Goal: Task Accomplishment & Management: Use online tool/utility

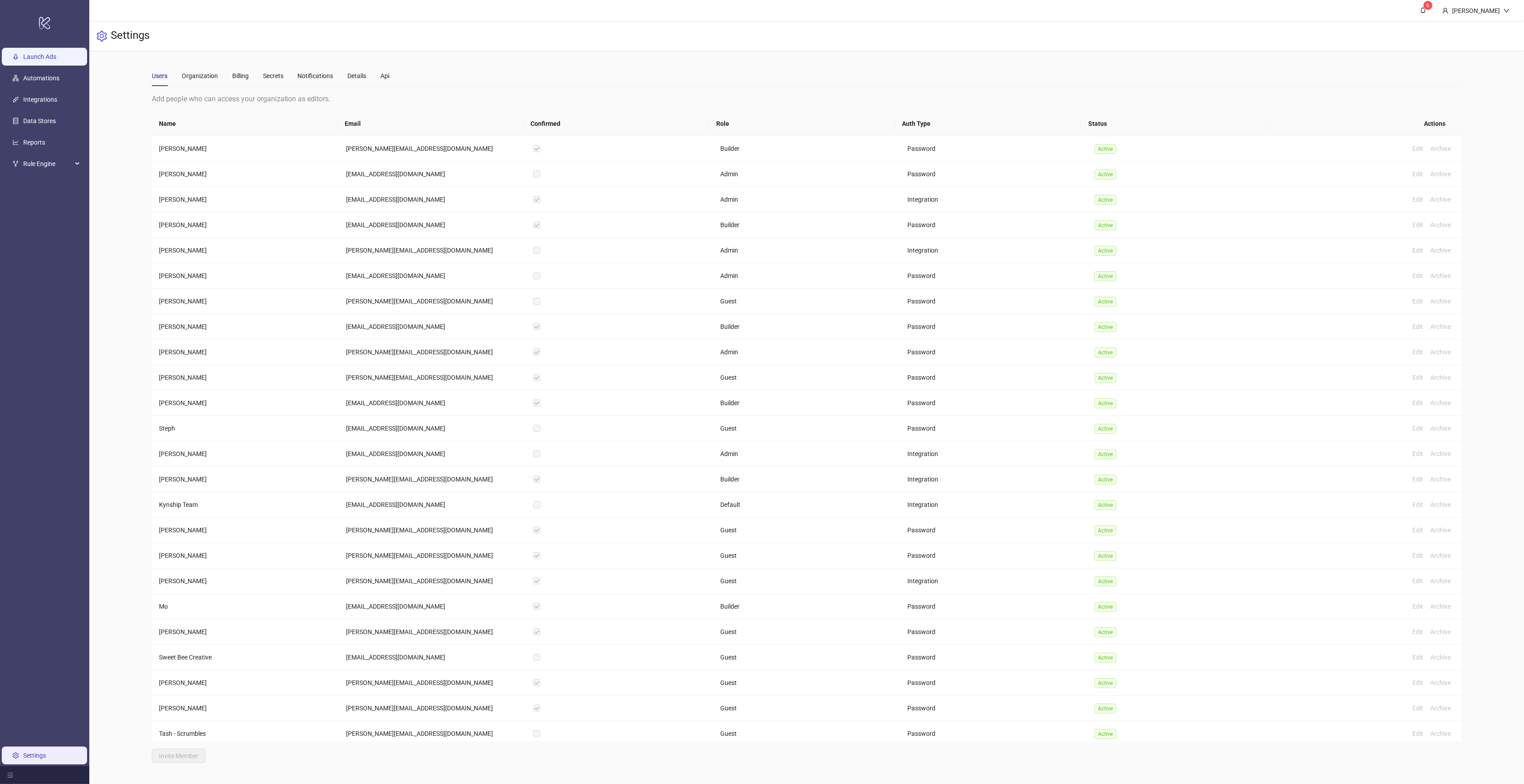
click at [35, 54] on link "Launch Ads" at bounding box center [39, 56] width 33 height 7
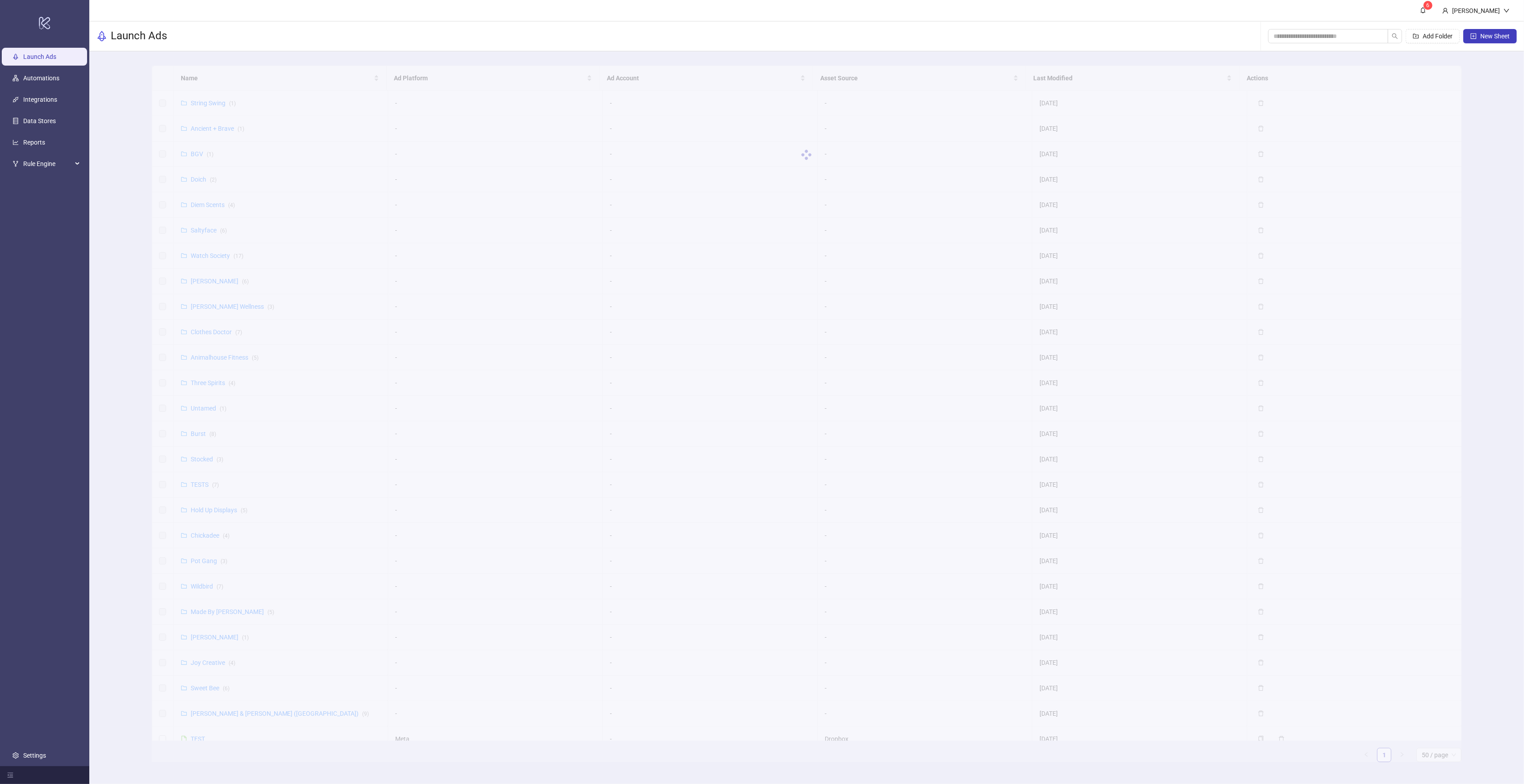
click at [237, 82] on div at bounding box center [807, 155] width 1310 height 178
click at [204, 77] on span "Name" at bounding box center [277, 78] width 191 height 9
click at [193, 184] on div "Burst ( 8 )" at bounding box center [204, 179] width 26 height 9
click at [195, 178] on link "Burst ( 8 )" at bounding box center [204, 179] width 26 height 7
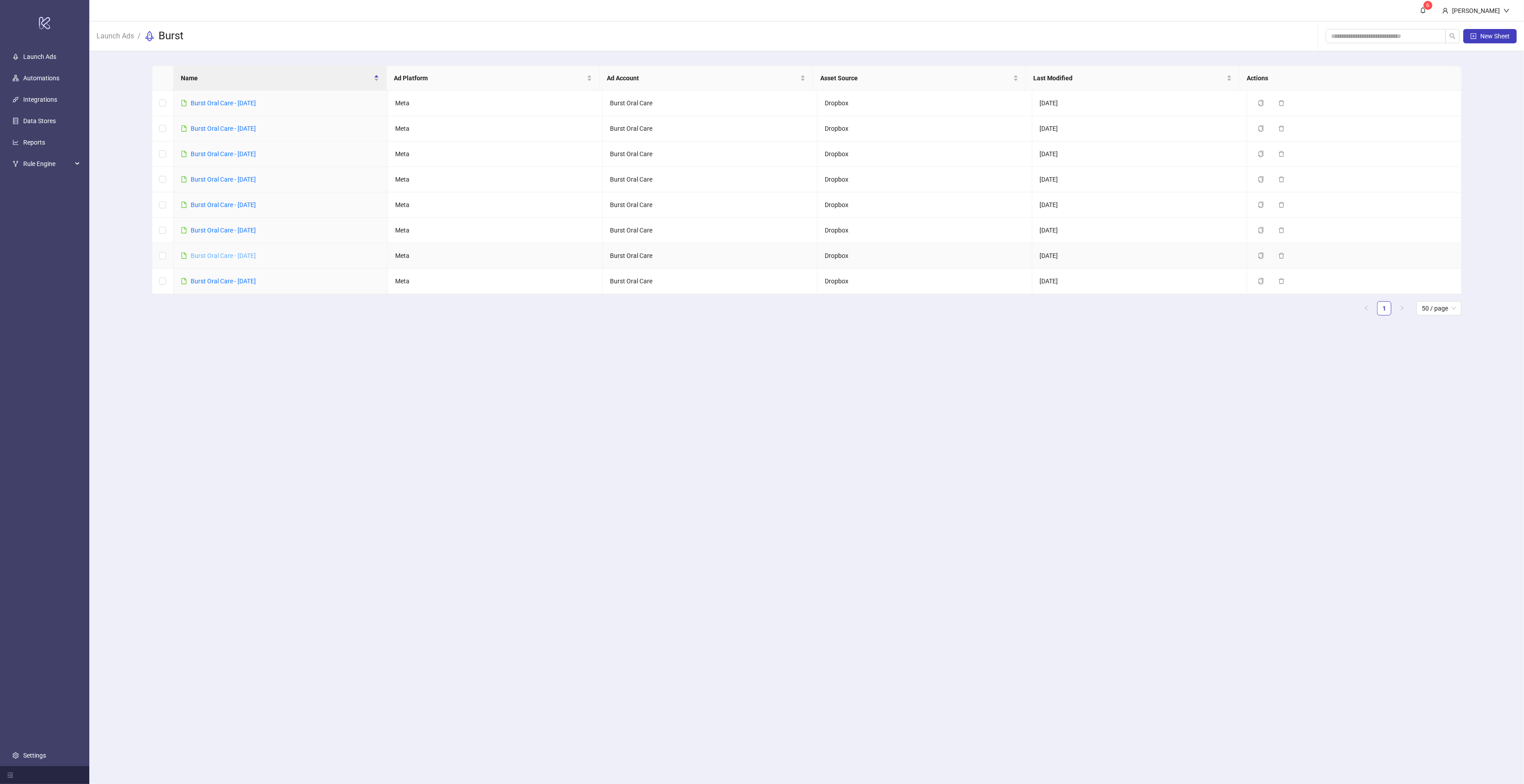
click at [256, 254] on link "Burst Oral Care - [DATE]" at bounding box center [223, 256] width 65 height 7
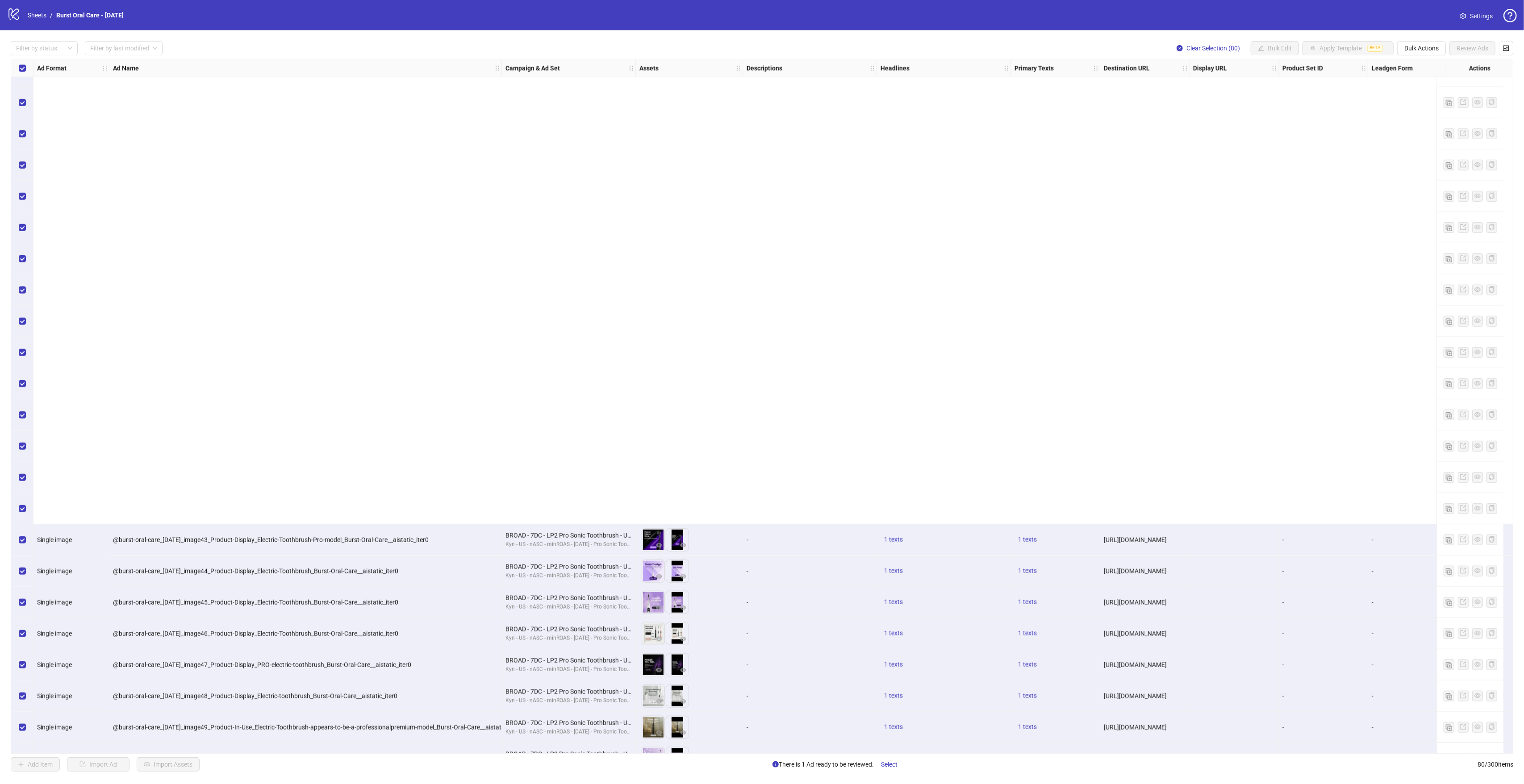
scroll to position [1826, 0]
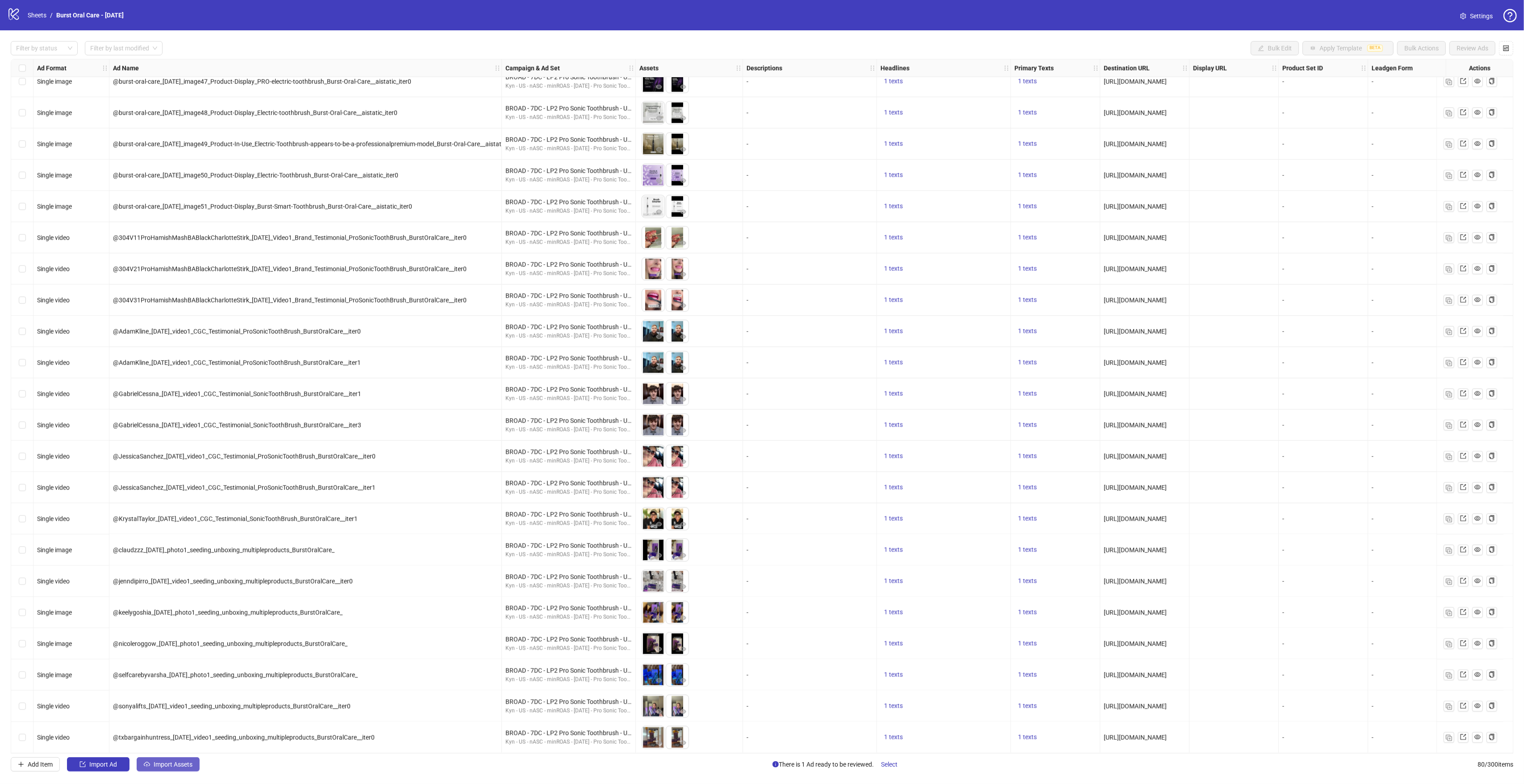
click at [169, 766] on span "Import Assets" at bounding box center [172, 764] width 39 height 7
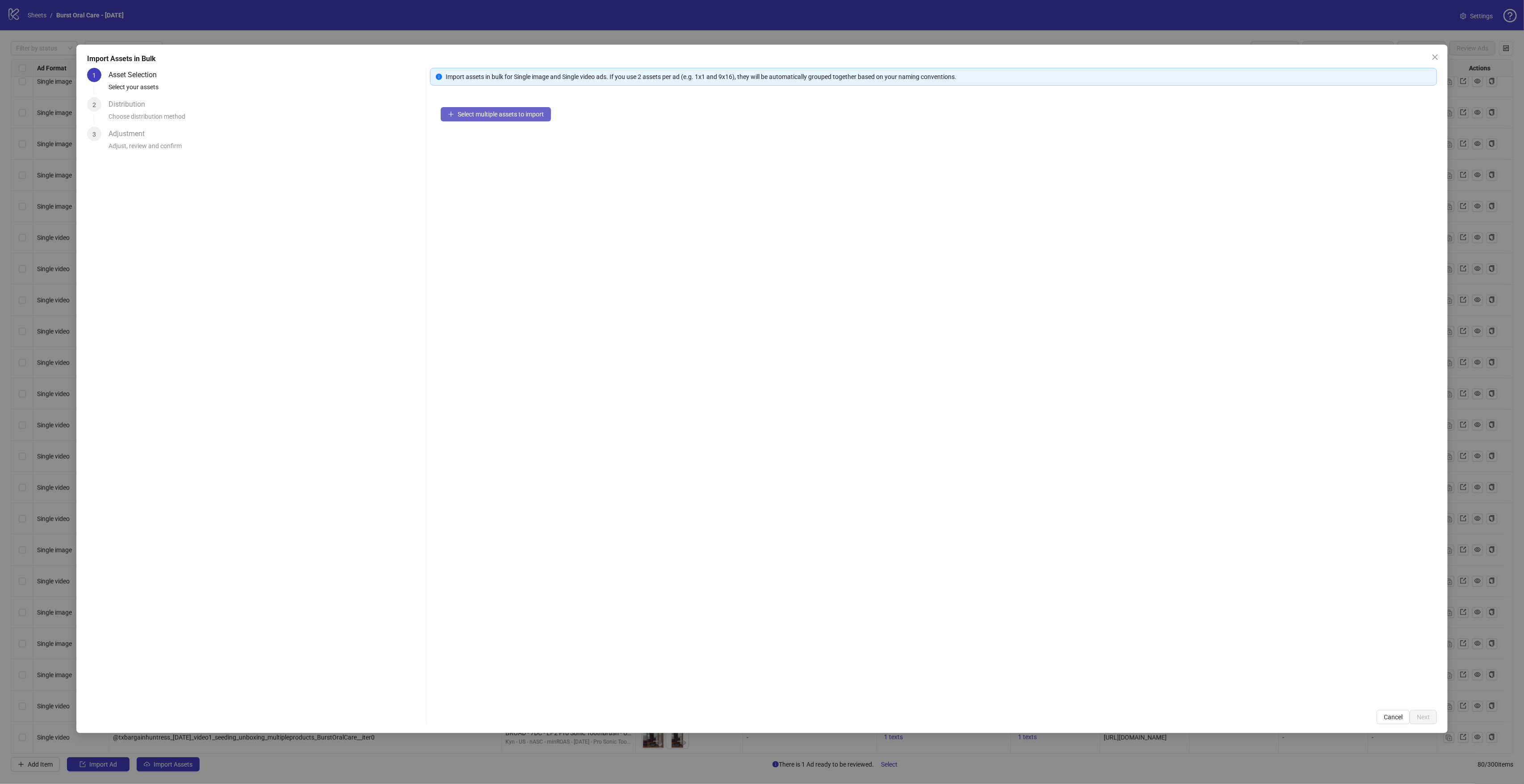
click at [501, 118] on span "Select multiple assets to import" at bounding box center [500, 114] width 86 height 7
click at [522, 118] on span "Select multiple assets to import" at bounding box center [500, 114] width 86 height 7
click at [476, 111] on span "Select multiple assets to import" at bounding box center [500, 114] width 86 height 7
click at [544, 130] on div "Select multiple assets to import" at bounding box center [934, 397] width 1007 height 603
click at [497, 114] on span "Select multiple assets to import" at bounding box center [500, 114] width 86 height 7
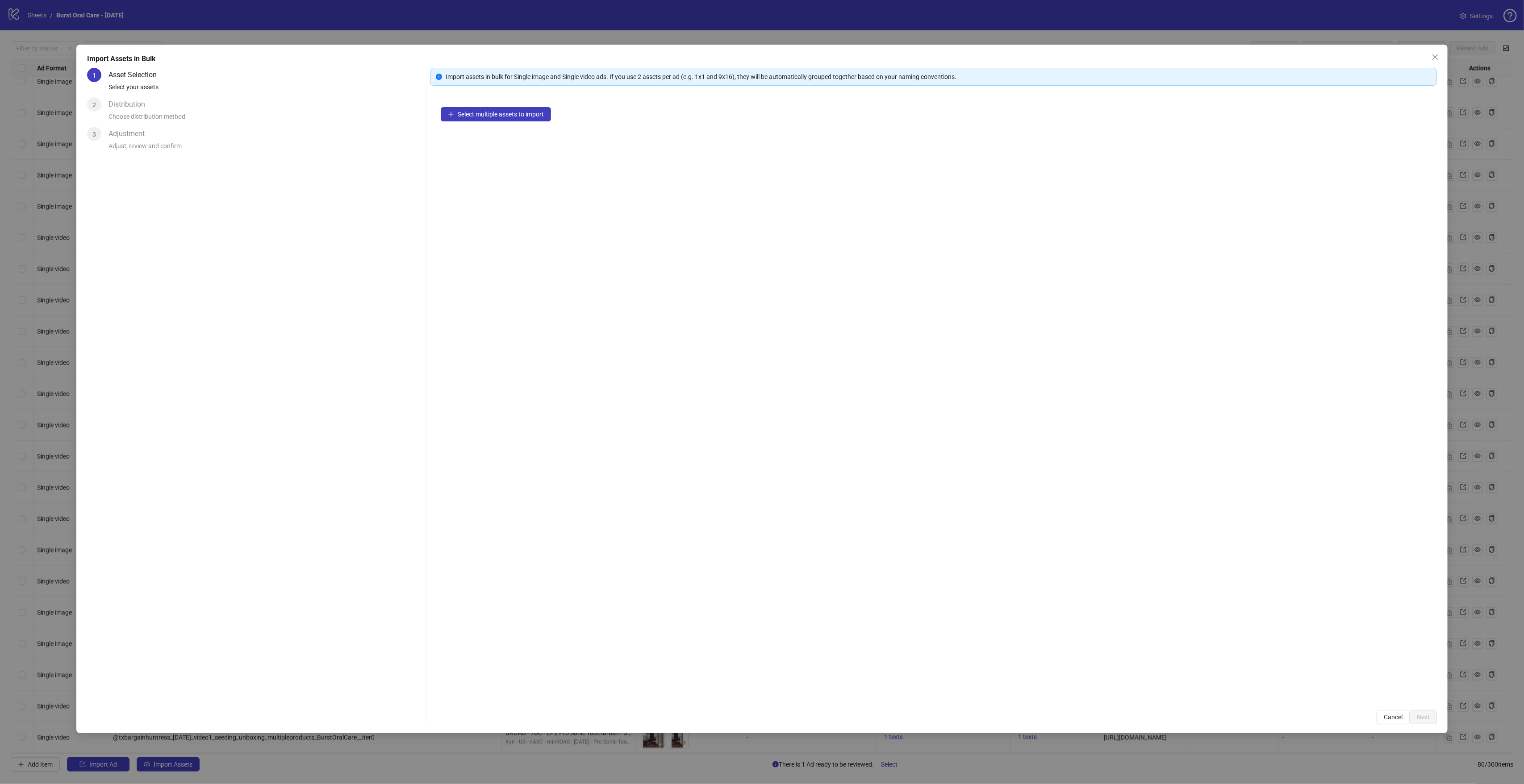
click at [524, 136] on div "Select multiple assets to import" at bounding box center [934, 397] width 1007 height 603
click at [520, 117] on span "Select multiple assets to import" at bounding box center [500, 114] width 86 height 7
click at [466, 111] on span "Select multiple assets to import" at bounding box center [500, 114] width 86 height 7
click at [1432, 57] on icon "close" at bounding box center [1435, 57] width 7 height 7
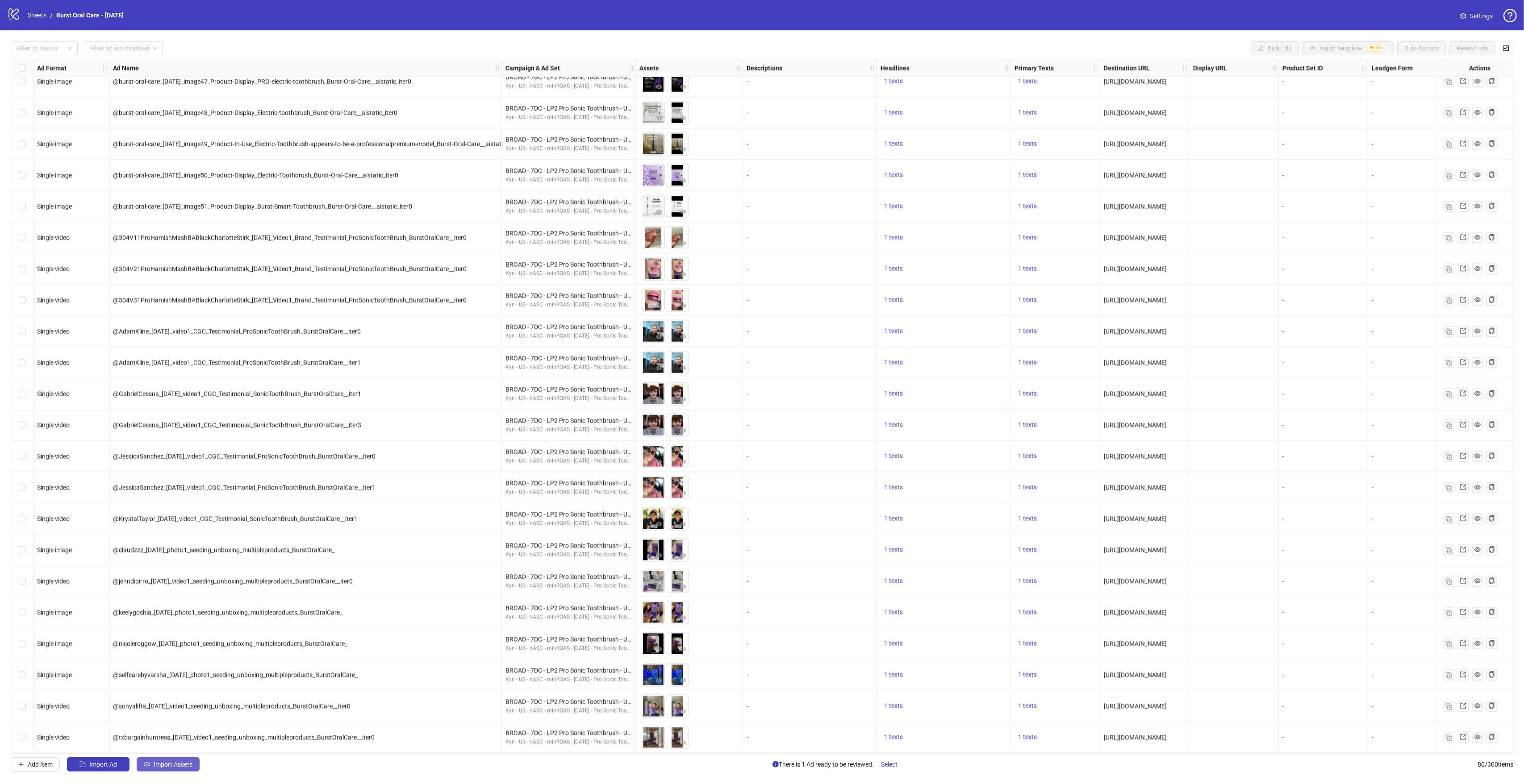
click at [176, 769] on button "Import Assets" at bounding box center [168, 764] width 63 height 14
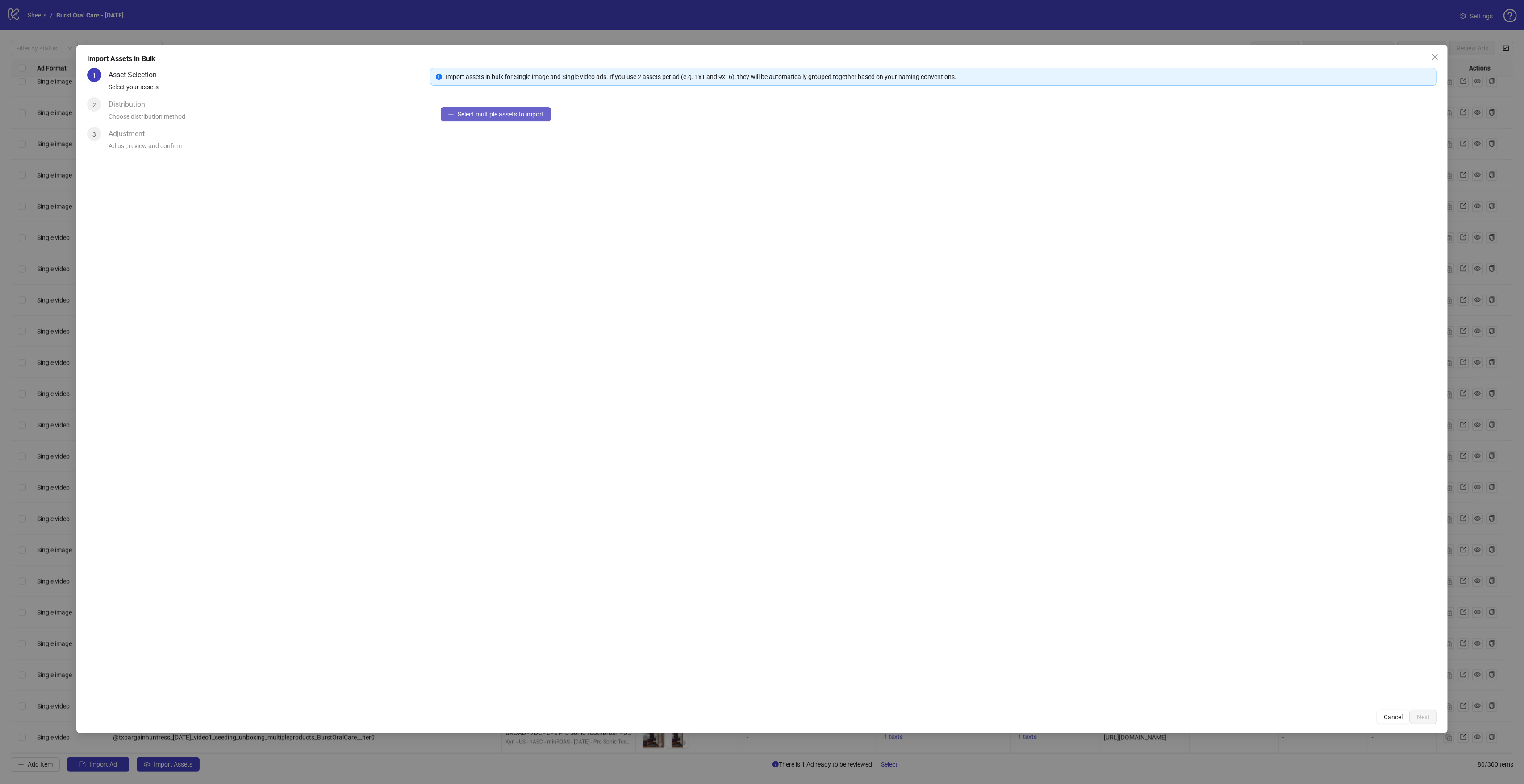
click at [506, 112] on span "Select multiple assets to import" at bounding box center [500, 114] width 86 height 7
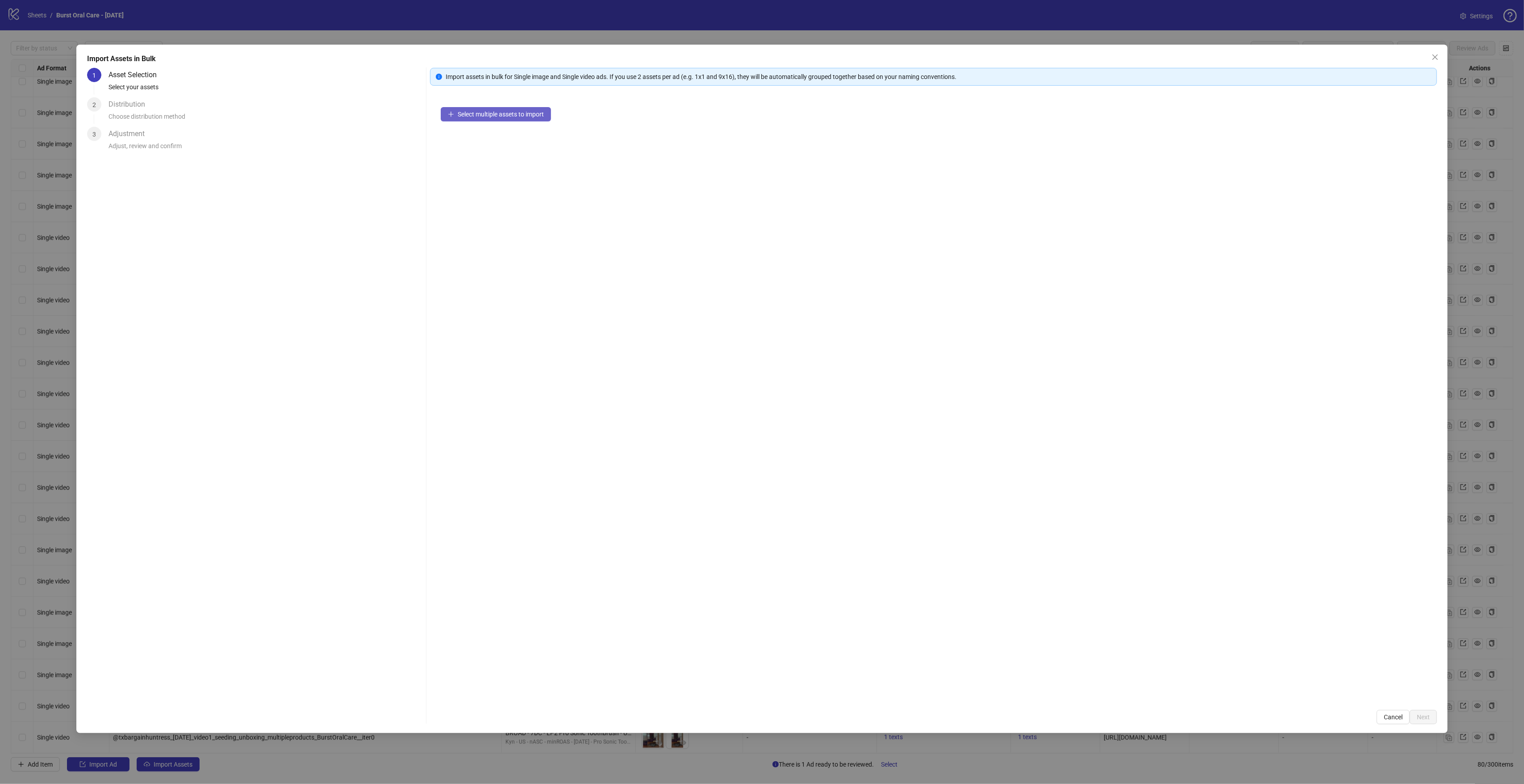
click at [506, 112] on span "Select multiple assets to import" at bounding box center [500, 114] width 86 height 7
click at [506, 113] on span "Select multiple assets to import" at bounding box center [500, 114] width 86 height 7
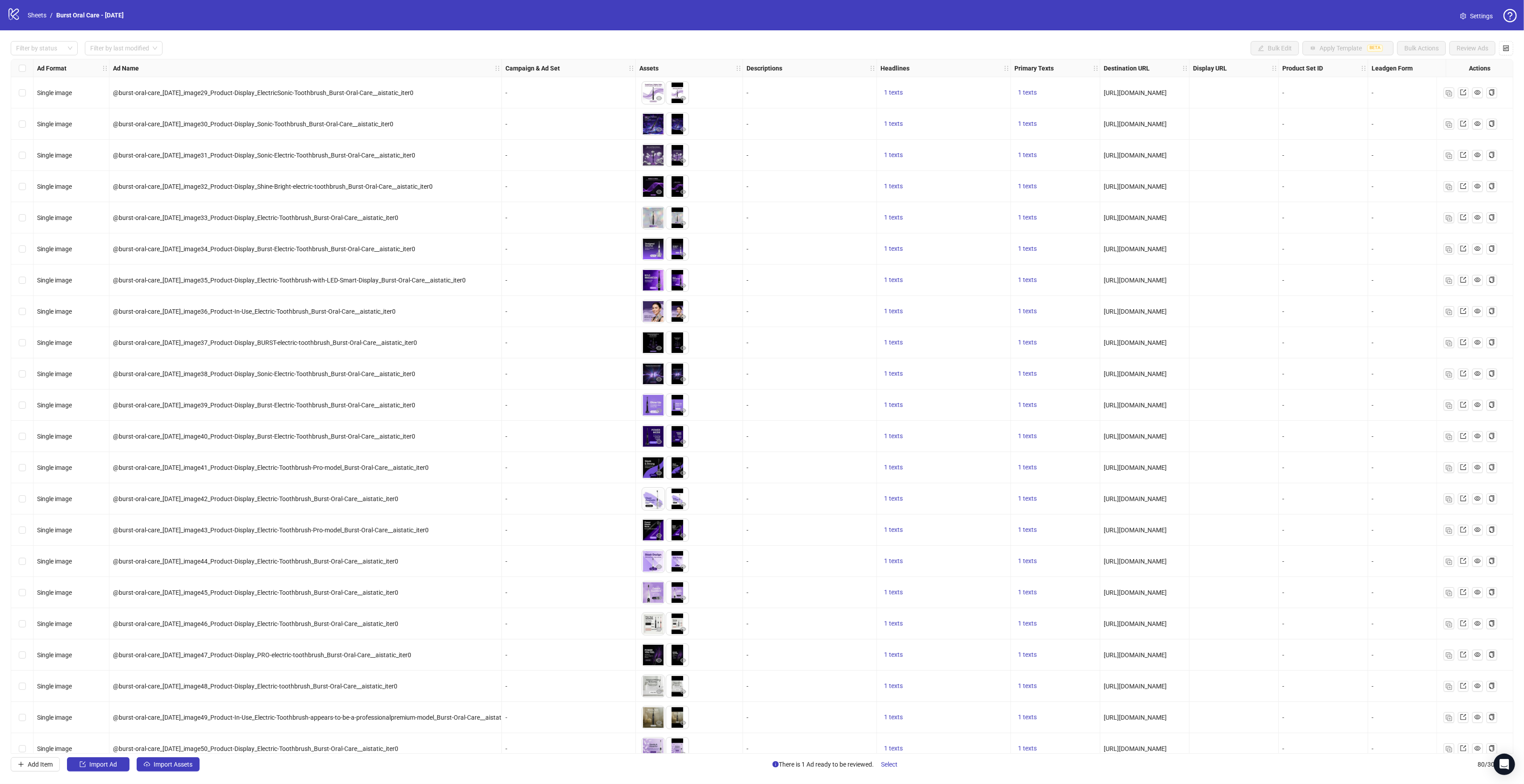
click at [166, 777] on div "Filter by status Filter by last modified Bulk Edit Apply Template BETA Bulk Act…" at bounding box center [762, 406] width 1524 height 752
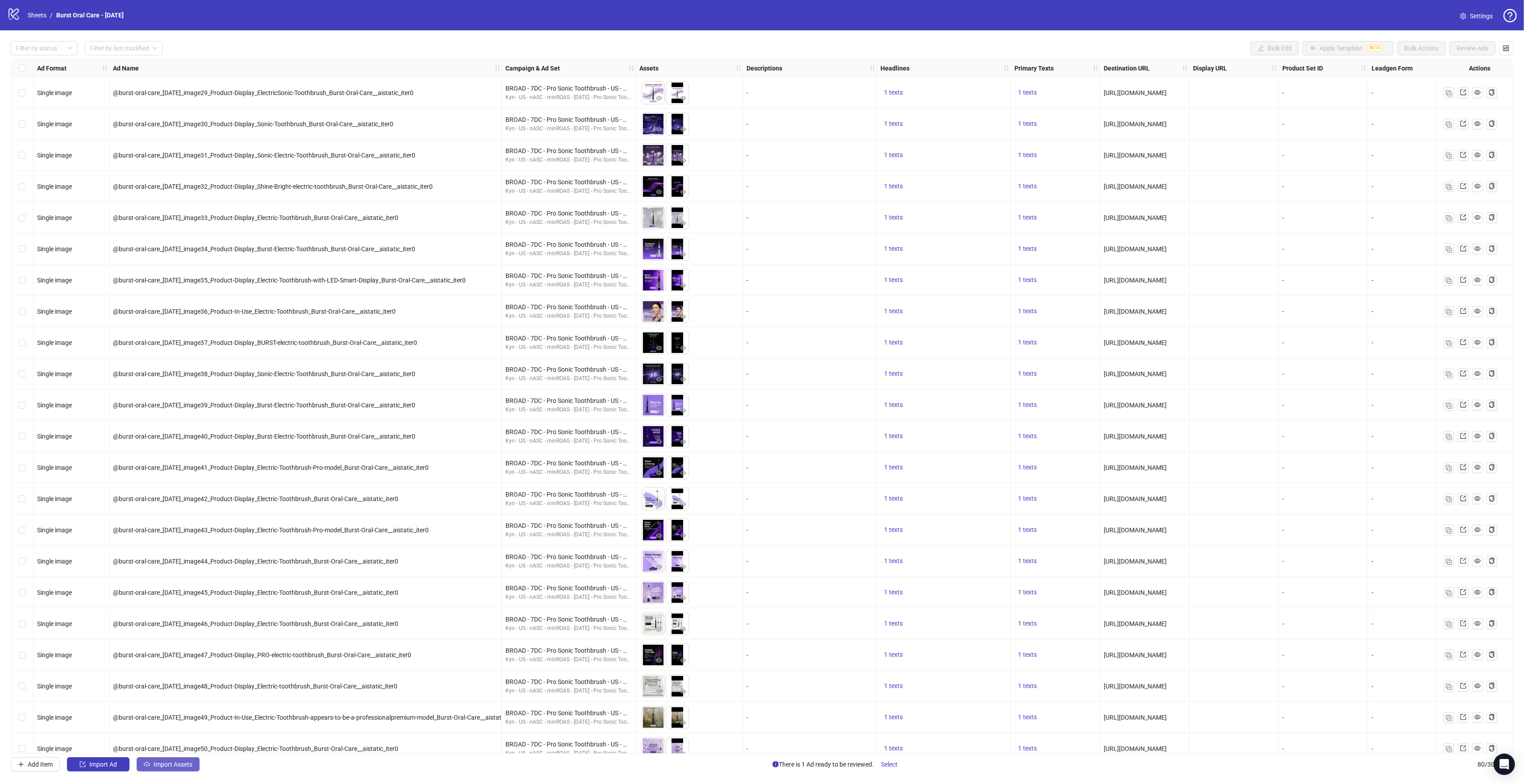
click at [169, 770] on button "Import Assets" at bounding box center [168, 764] width 63 height 14
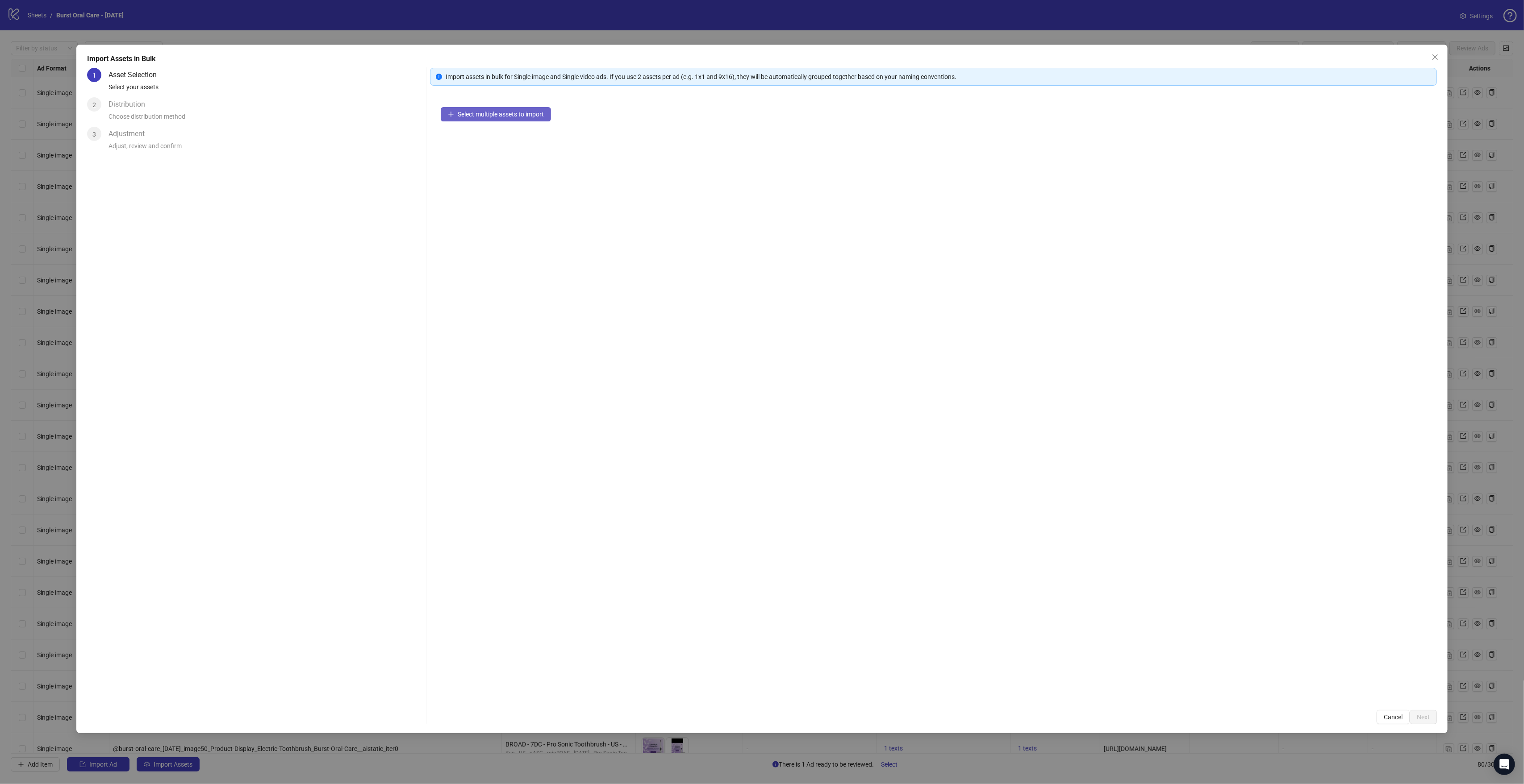
click at [493, 114] on span "Select multiple assets to import" at bounding box center [500, 114] width 86 height 7
click at [1419, 712] on button "Next" at bounding box center [1423, 717] width 27 height 14
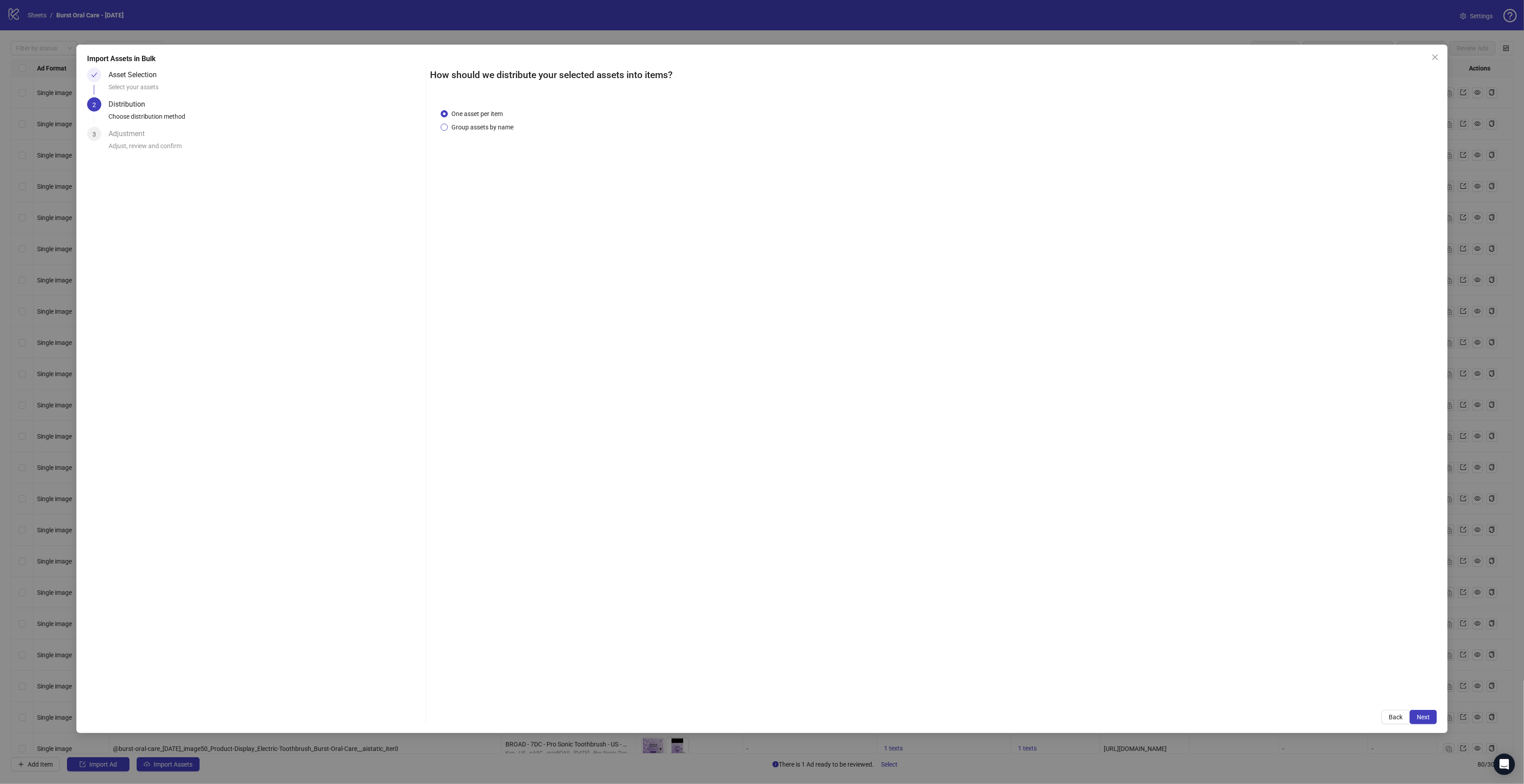
click at [499, 123] on span "Group assets by name" at bounding box center [482, 127] width 69 height 9
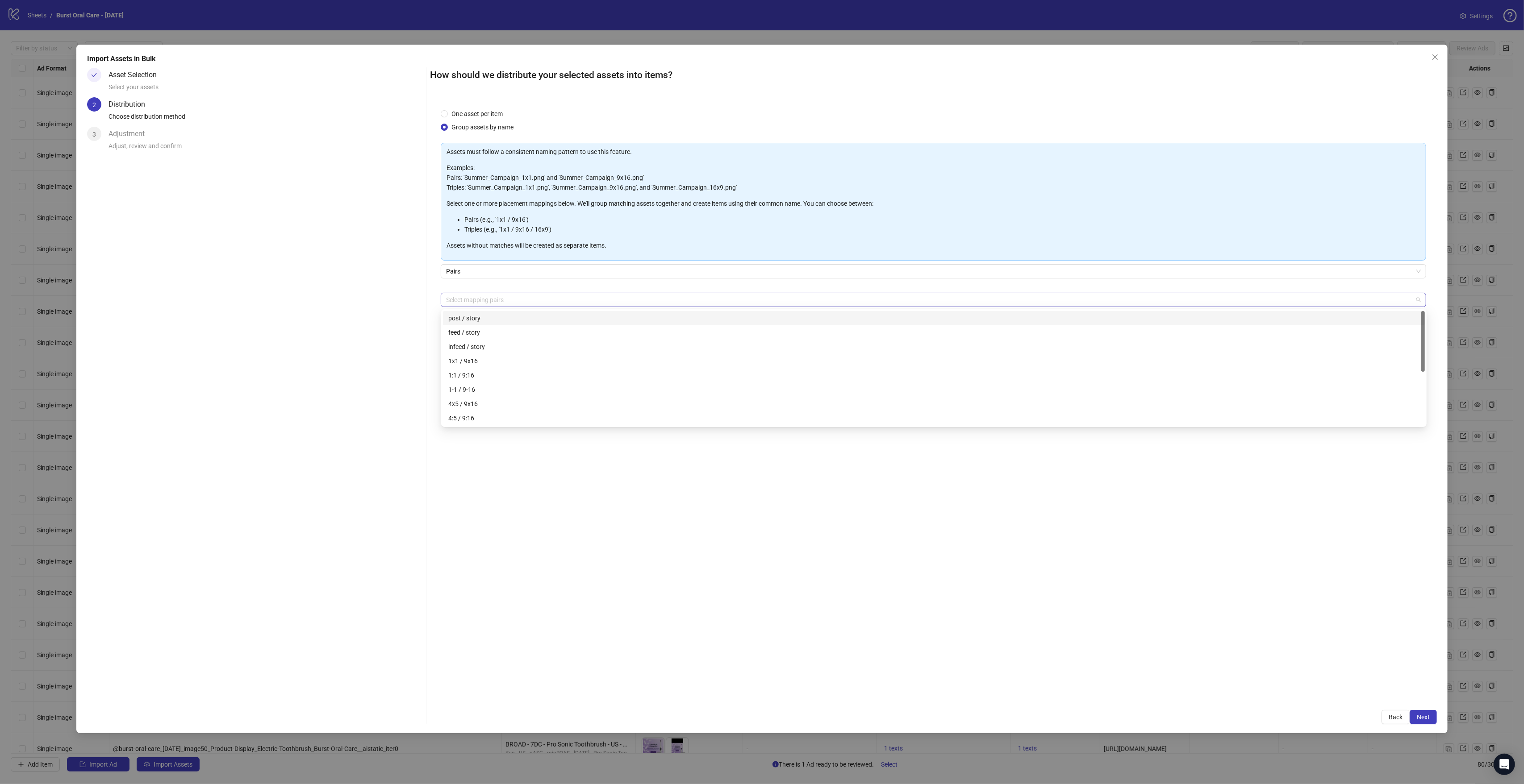
click at [465, 299] on div at bounding box center [928, 300] width 972 height 12
click at [481, 357] on div "1x1 / 9x16" at bounding box center [934, 361] width 971 height 9
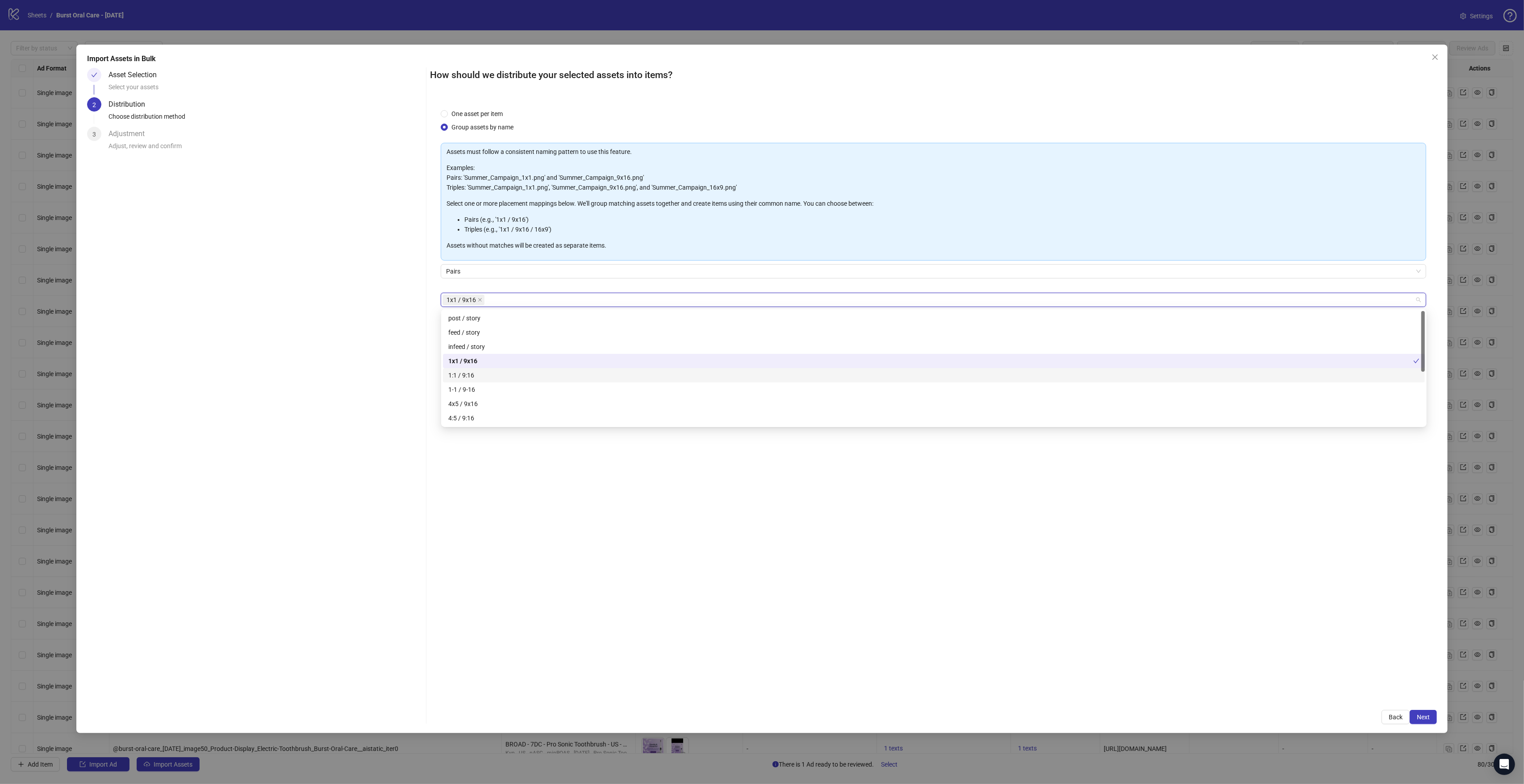
click at [480, 372] on div "1:1 / 9:16" at bounding box center [934, 375] width 971 height 9
drag, startPoint x: 483, startPoint y: 403, endPoint x: 482, endPoint y: 412, distance: 9.1
click at [483, 404] on div "4x5 / 9x16" at bounding box center [934, 404] width 971 height 9
click at [482, 413] on div "4:5 / 9:16" at bounding box center [934, 418] width 971 height 9
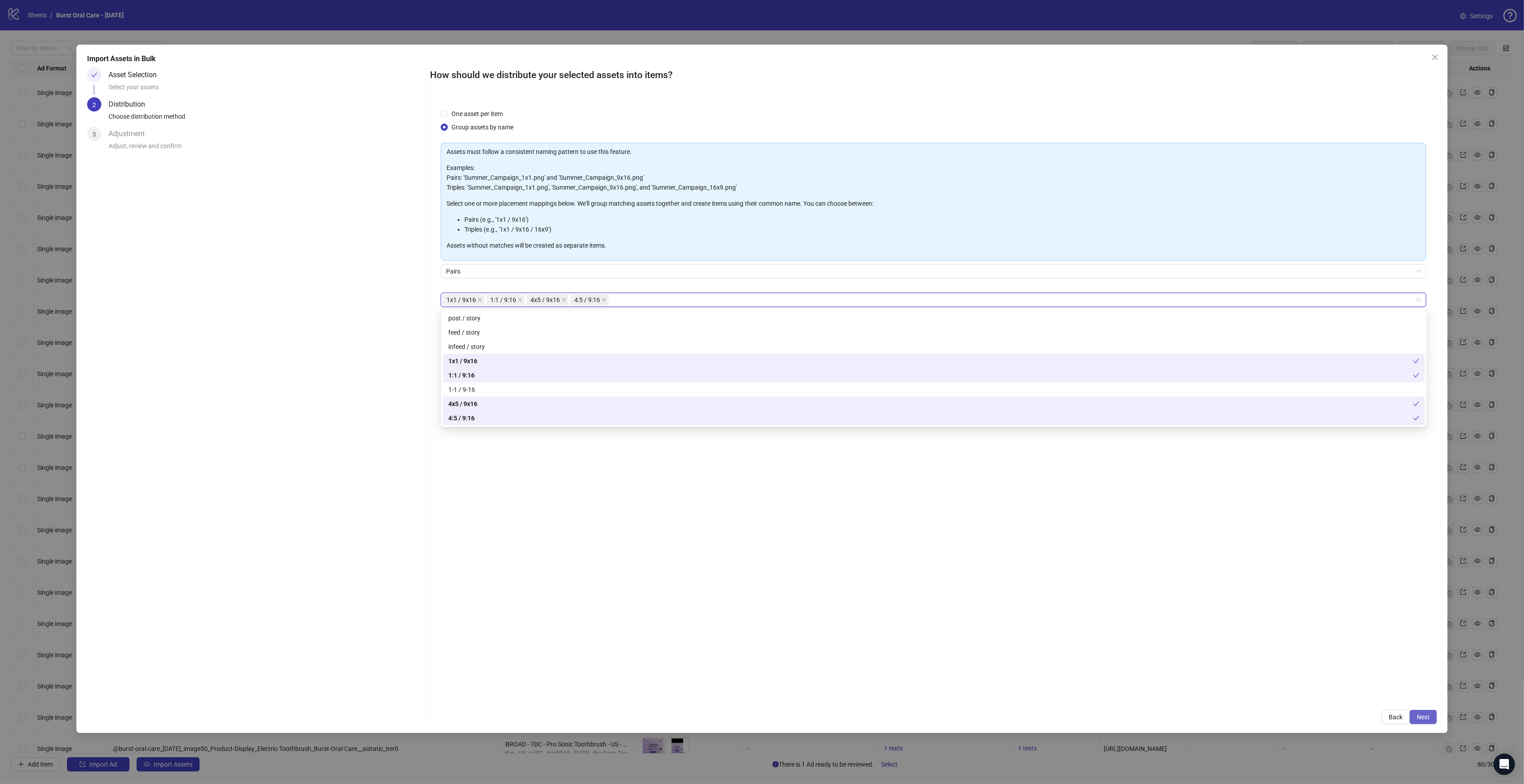
click at [1426, 713] on span "Next" at bounding box center [1423, 717] width 13 height 7
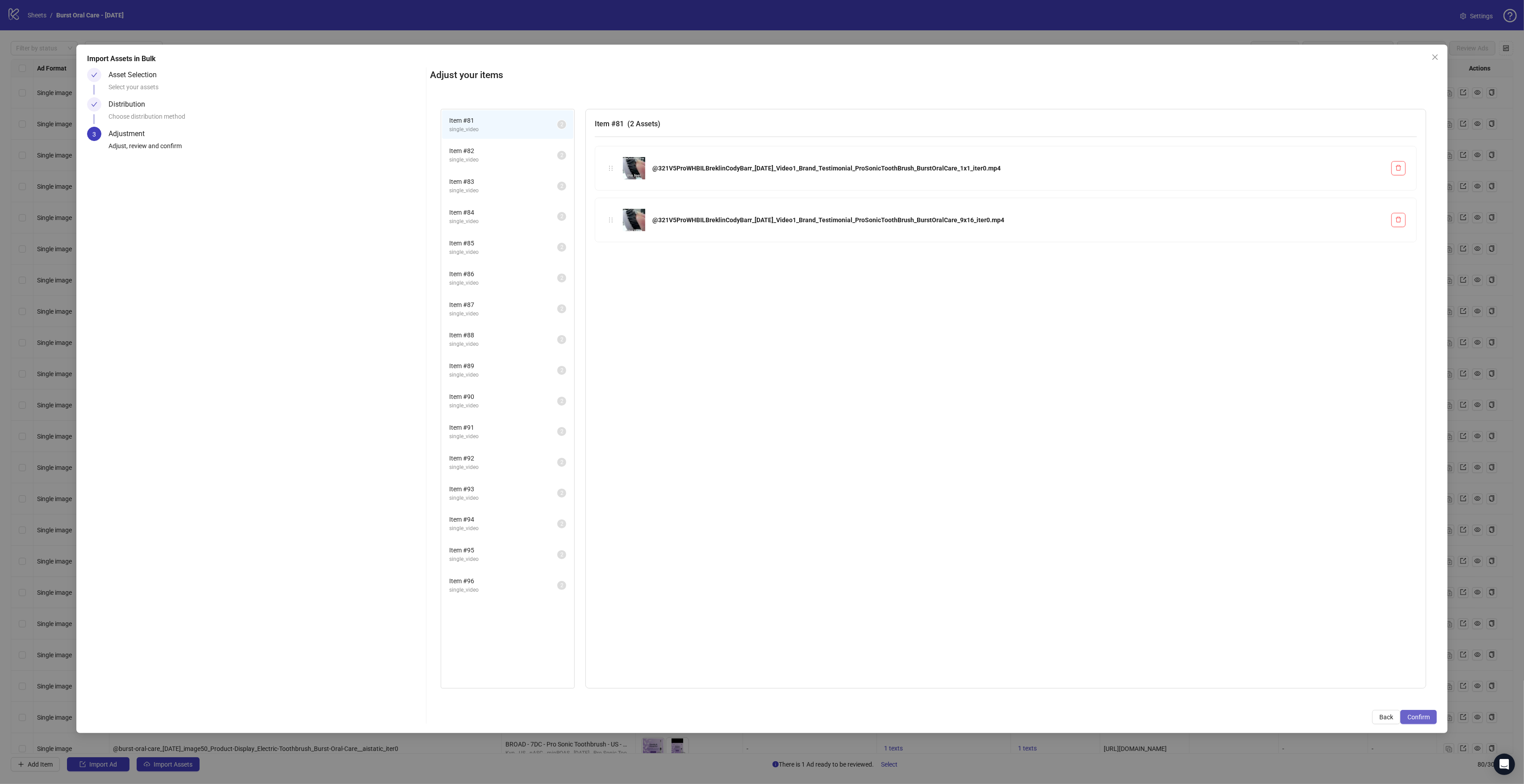
click at [1412, 716] on span "Confirm" at bounding box center [1418, 717] width 22 height 7
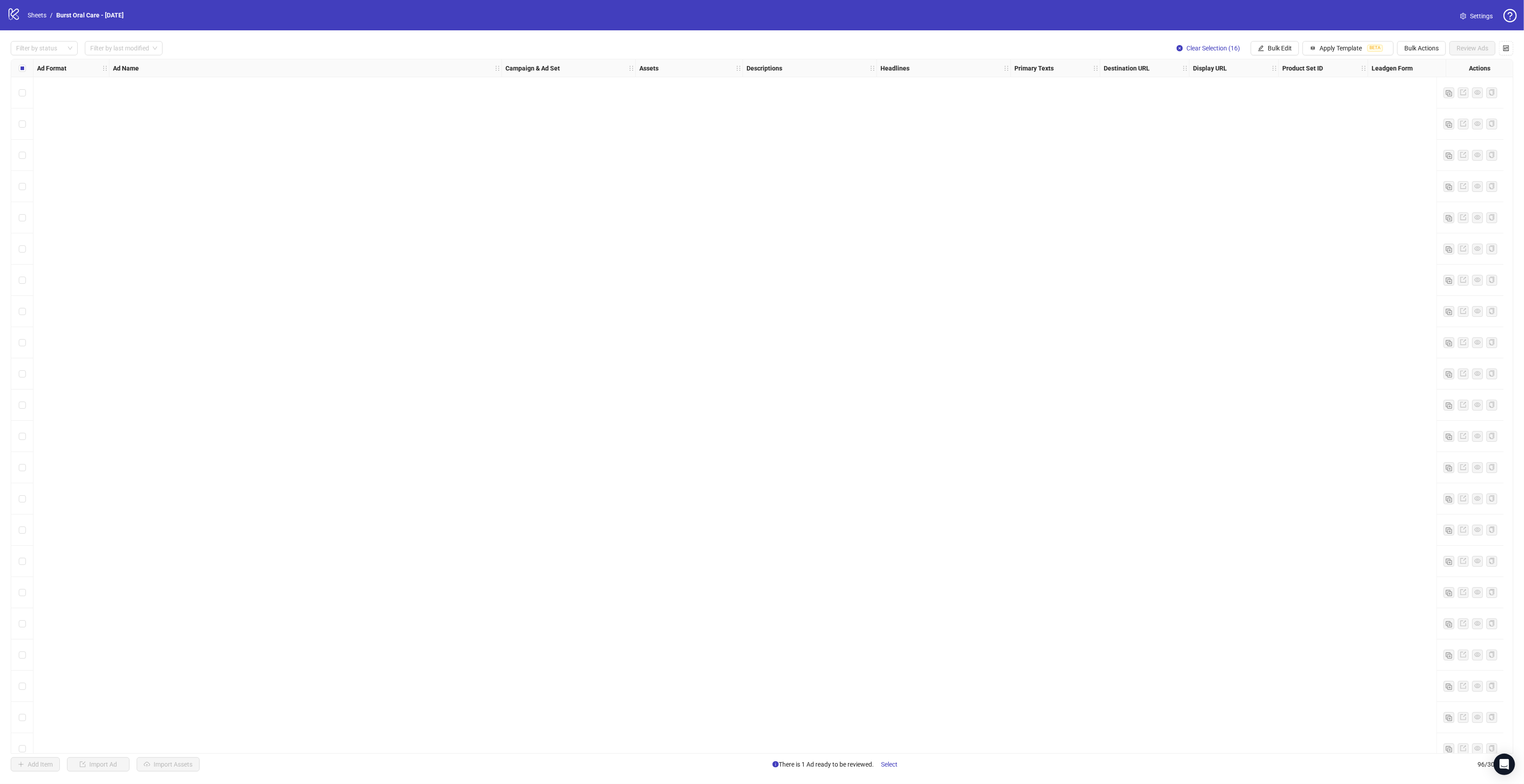
scroll to position [2326, 0]
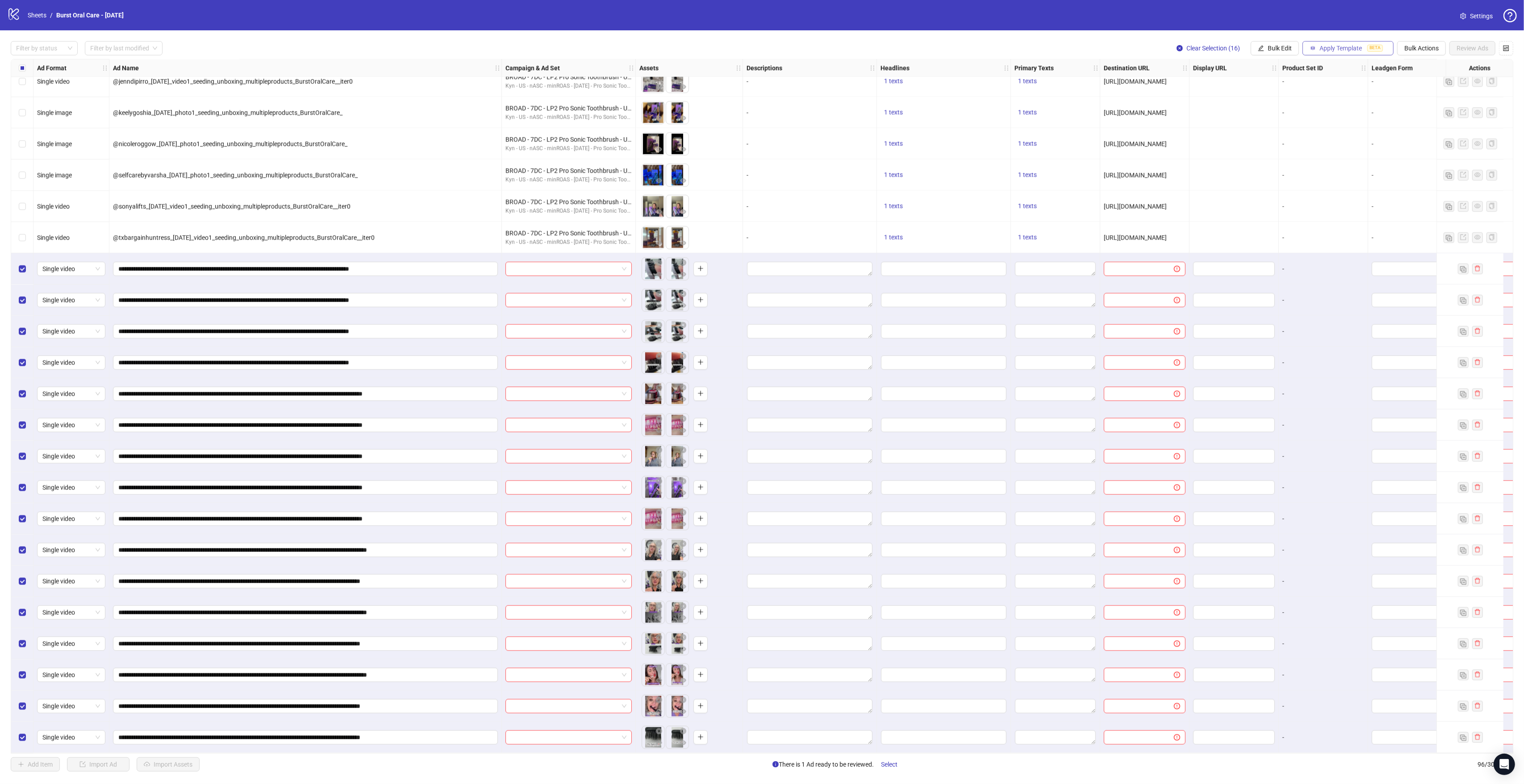
click at [1344, 47] on span "Apply Template" at bounding box center [1340, 48] width 43 height 7
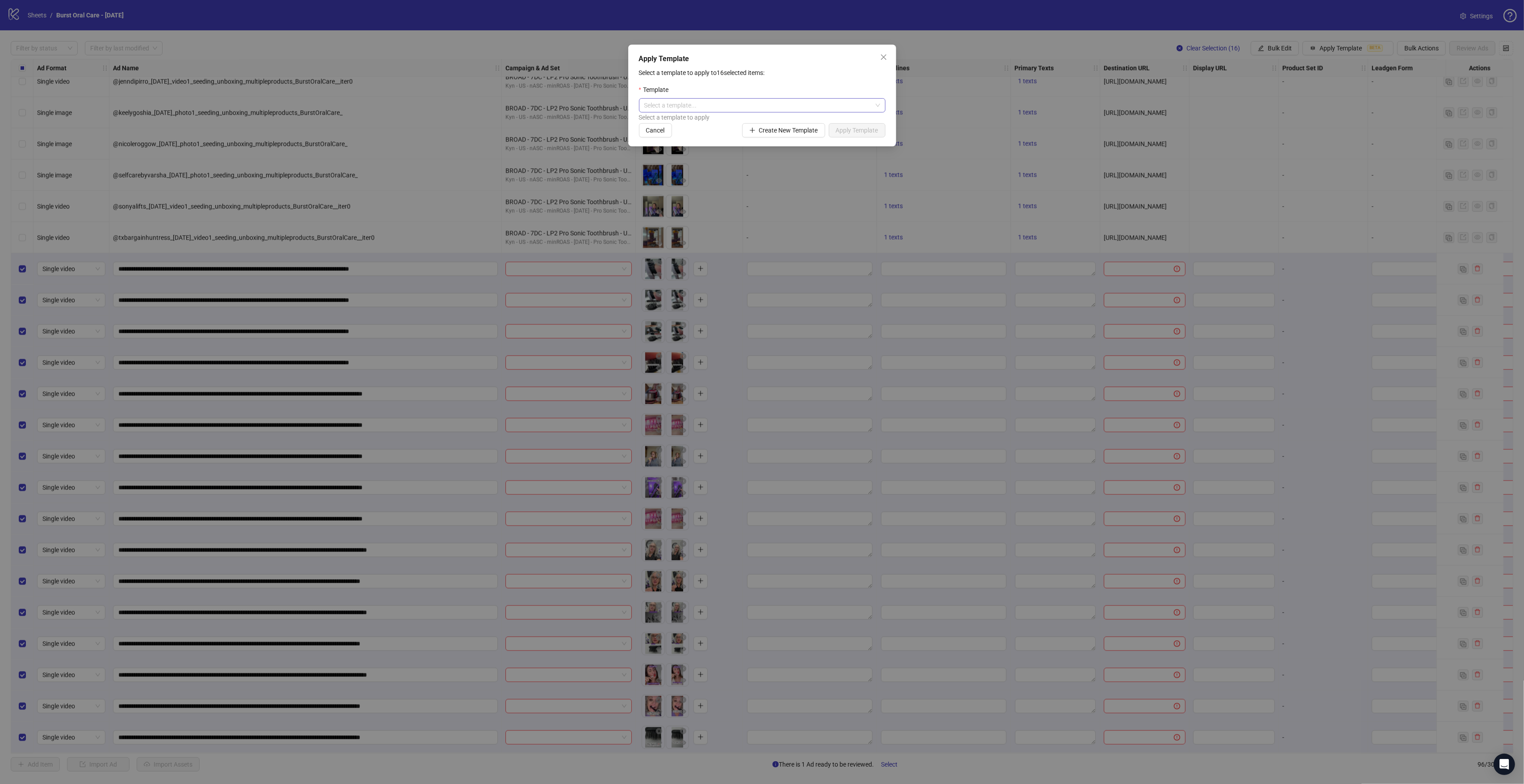
click at [689, 107] on input "search" at bounding box center [759, 105] width 228 height 14
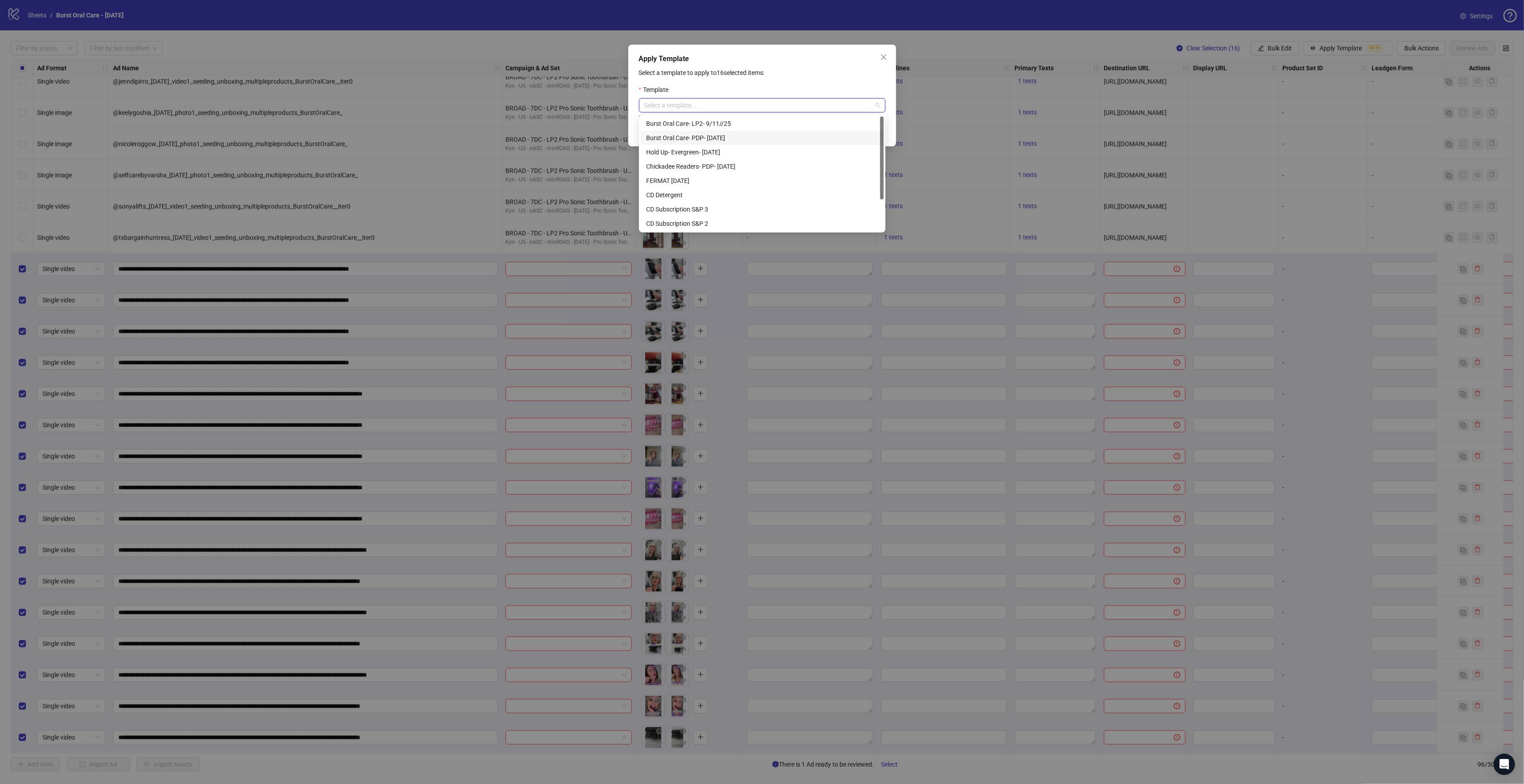
click at [717, 139] on div "Burst Oral Care- PDP- 9/11/25" at bounding box center [762, 138] width 232 height 9
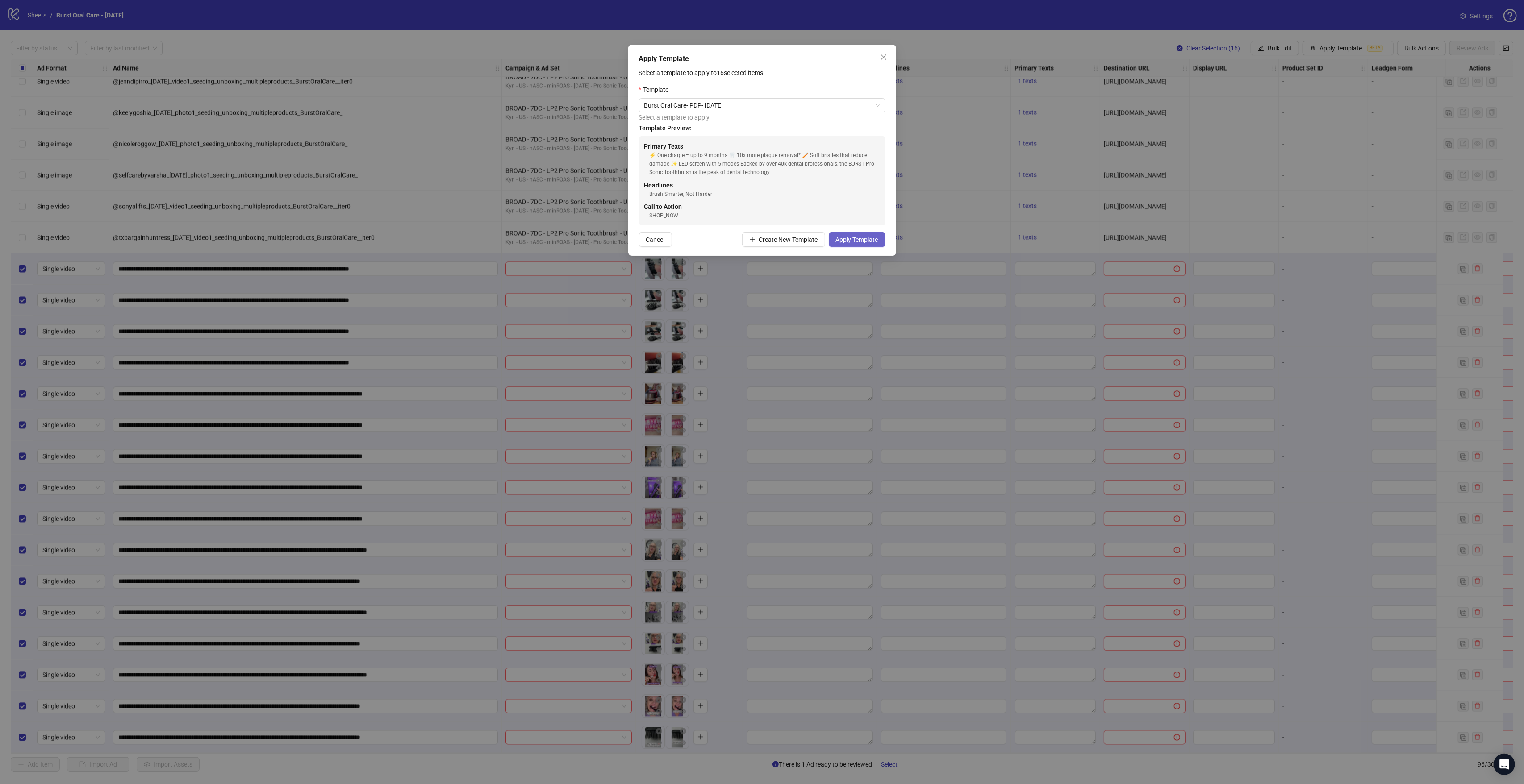
click at [850, 238] on span "Apply Template" at bounding box center [857, 239] width 43 height 7
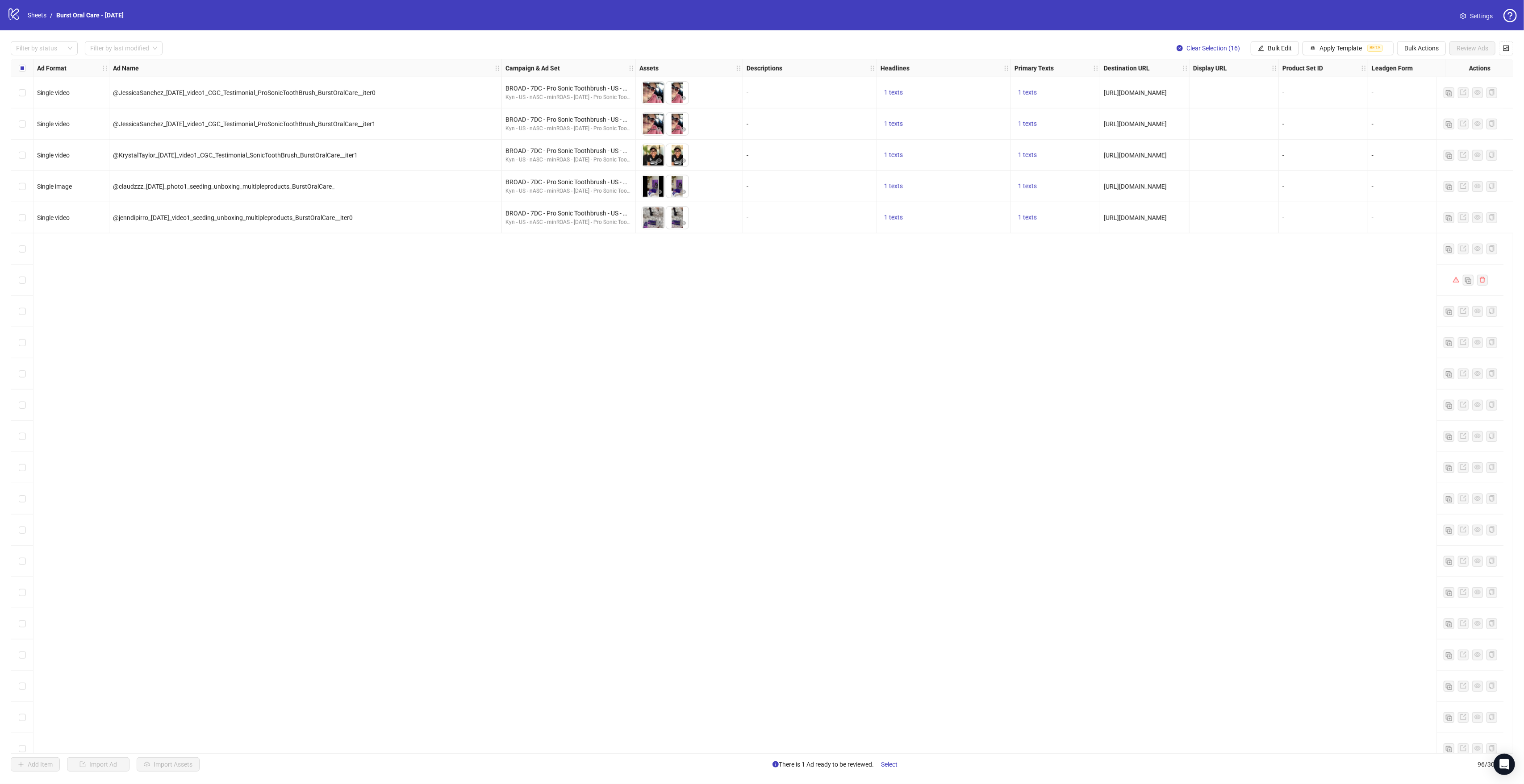
scroll to position [373, 0]
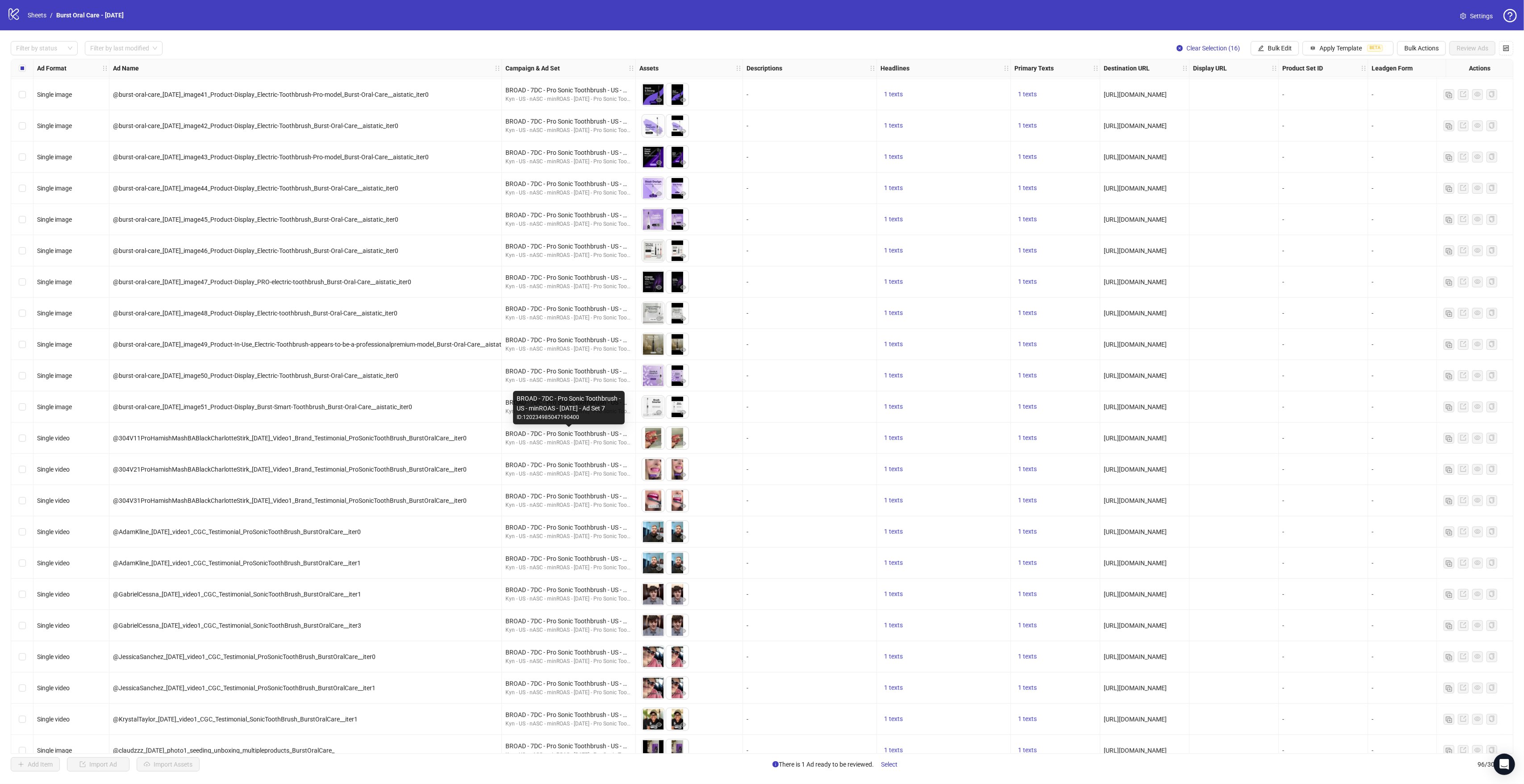
click at [603, 433] on div "BROAD - 7DC - Pro Sonic Toothbrush - US - minROAS - [DATE] - Ad Set 7" at bounding box center [569, 433] width 126 height 9
click at [603, 433] on div "BROAD - 7DC - Pro Sonic Toothbrush - US - minROAS - [DATE] - Ad Set 7" at bounding box center [569, 433] width 126 height 9
copy div "BROAD - 7DC - Pro Sonic Toothbrush - US - minROAS - [DATE] - Ad Set 7"
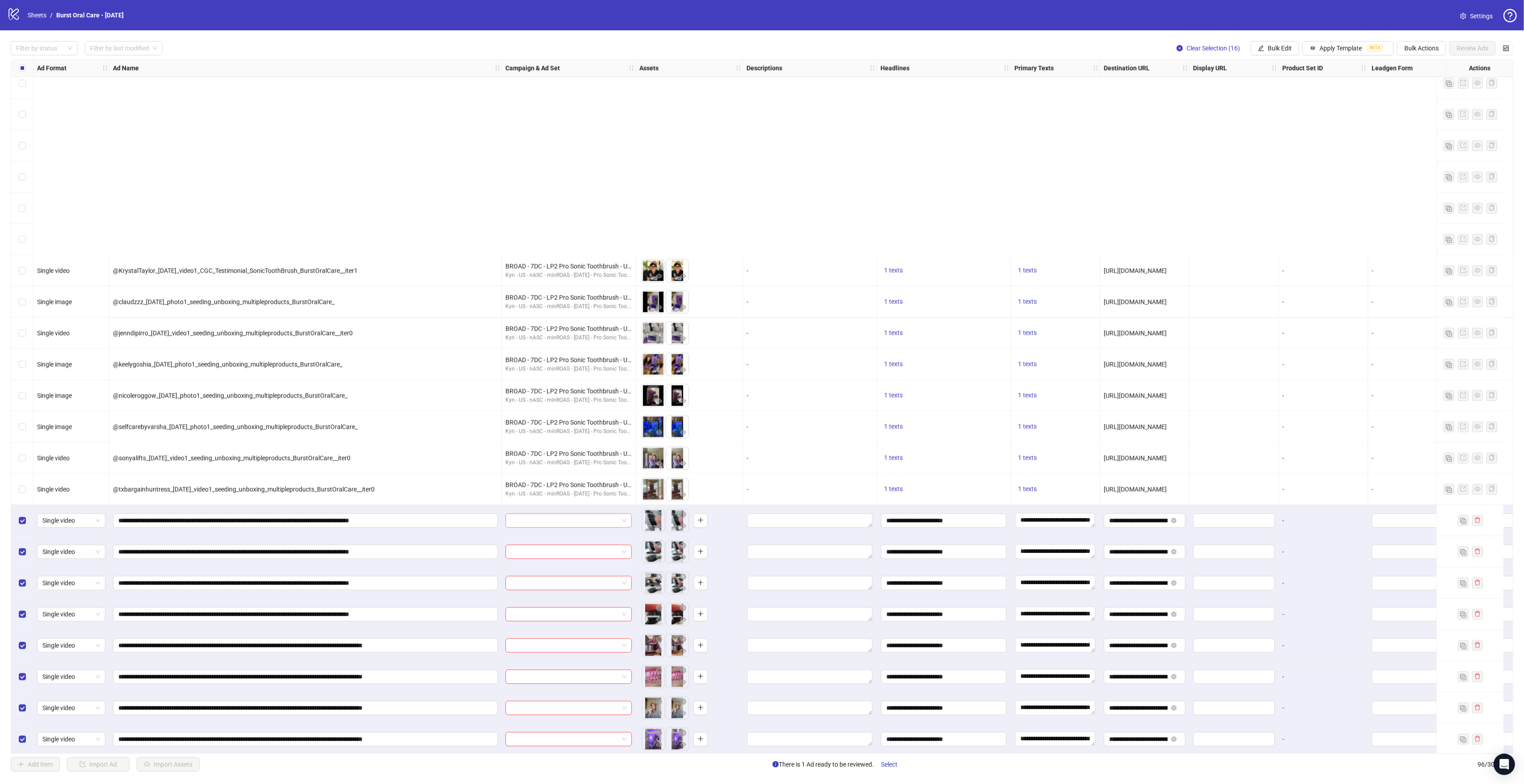
scroll to position [2326, 0]
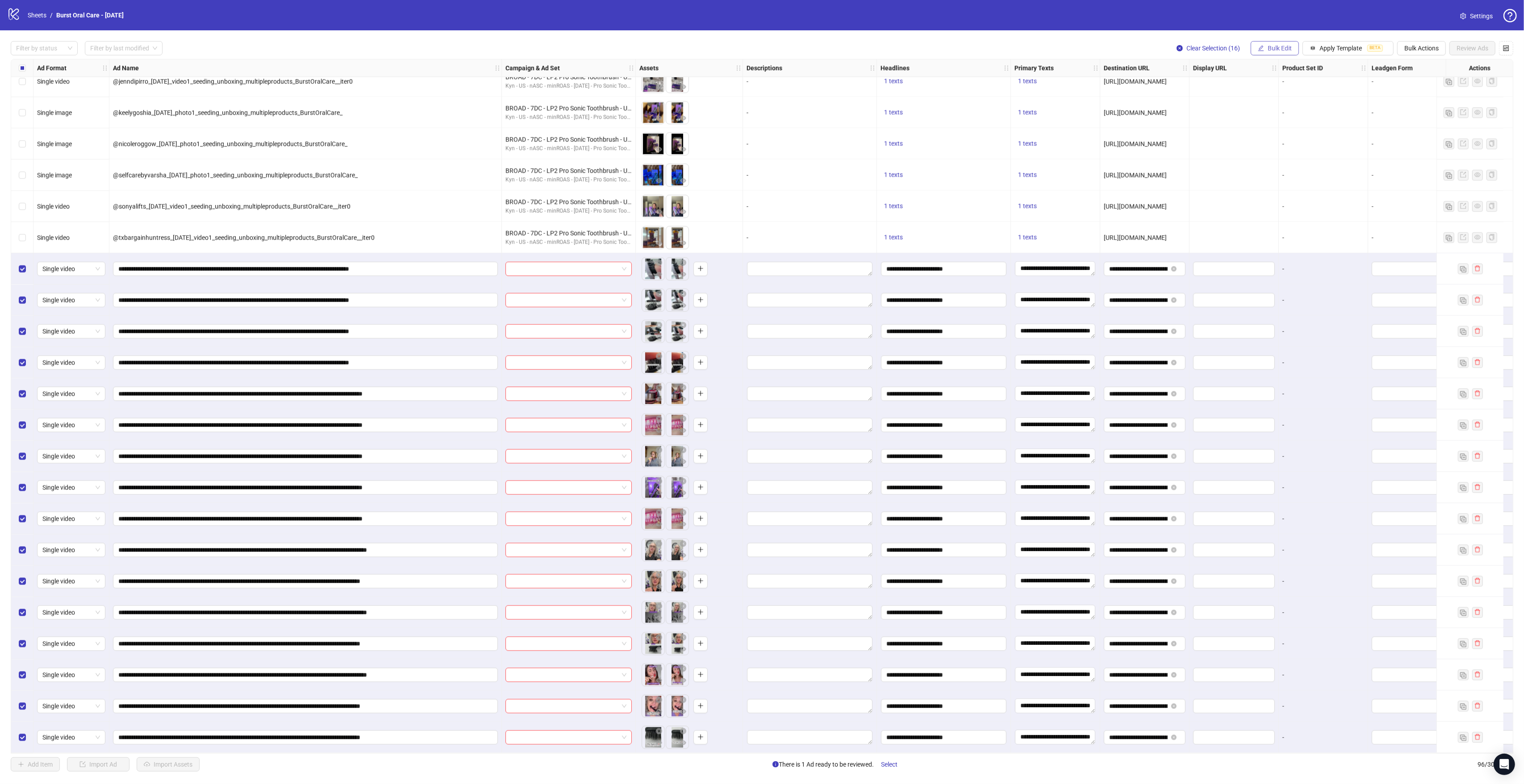
click at [1274, 50] on span "Bulk Edit" at bounding box center [1280, 48] width 24 height 7
click at [1291, 94] on span "Campaign & Ad Set" at bounding box center [1280, 96] width 53 height 9
click at [1203, 88] on input "search" at bounding box center [1243, 87] width 160 height 14
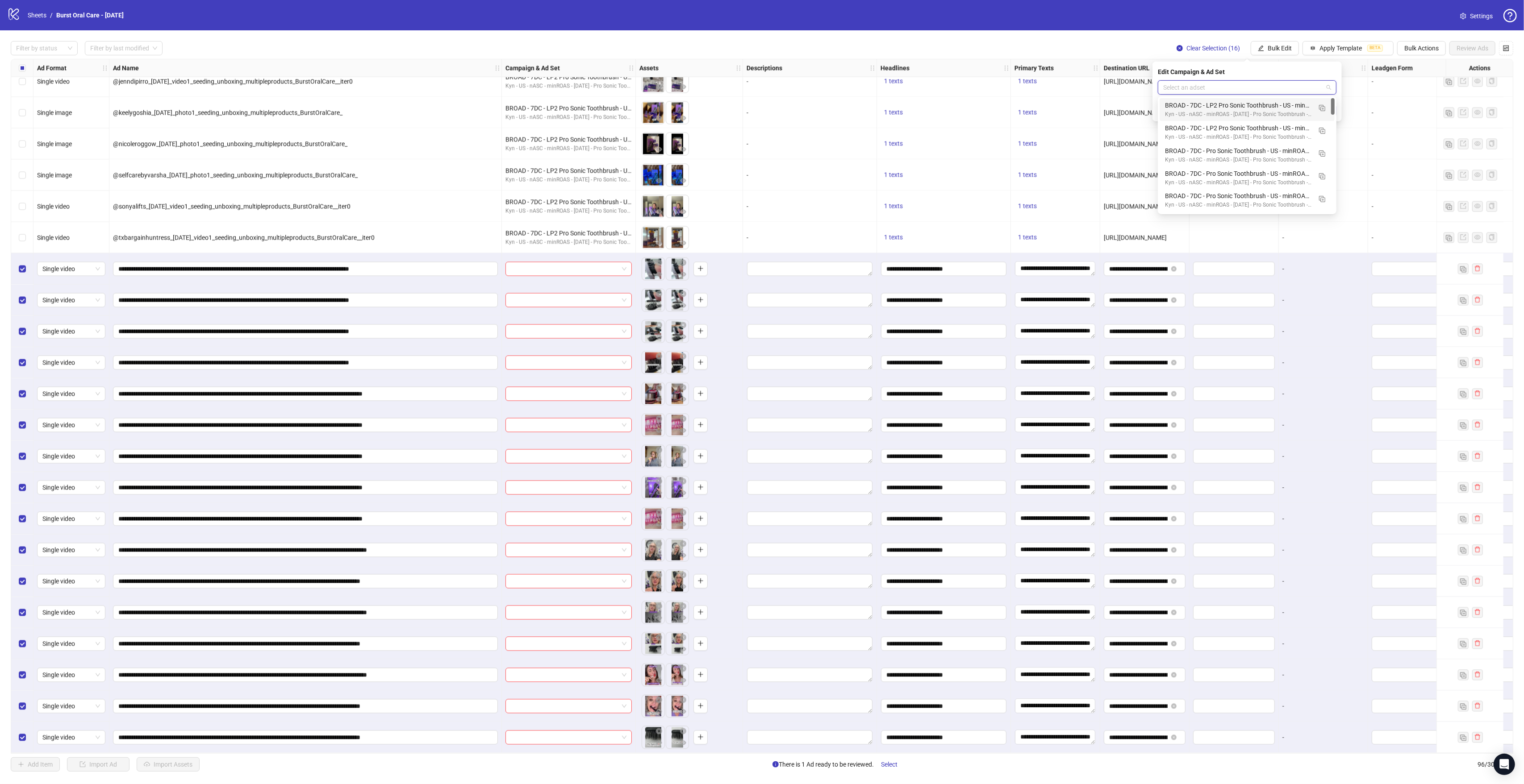
paste input "**********"
type input "**********"
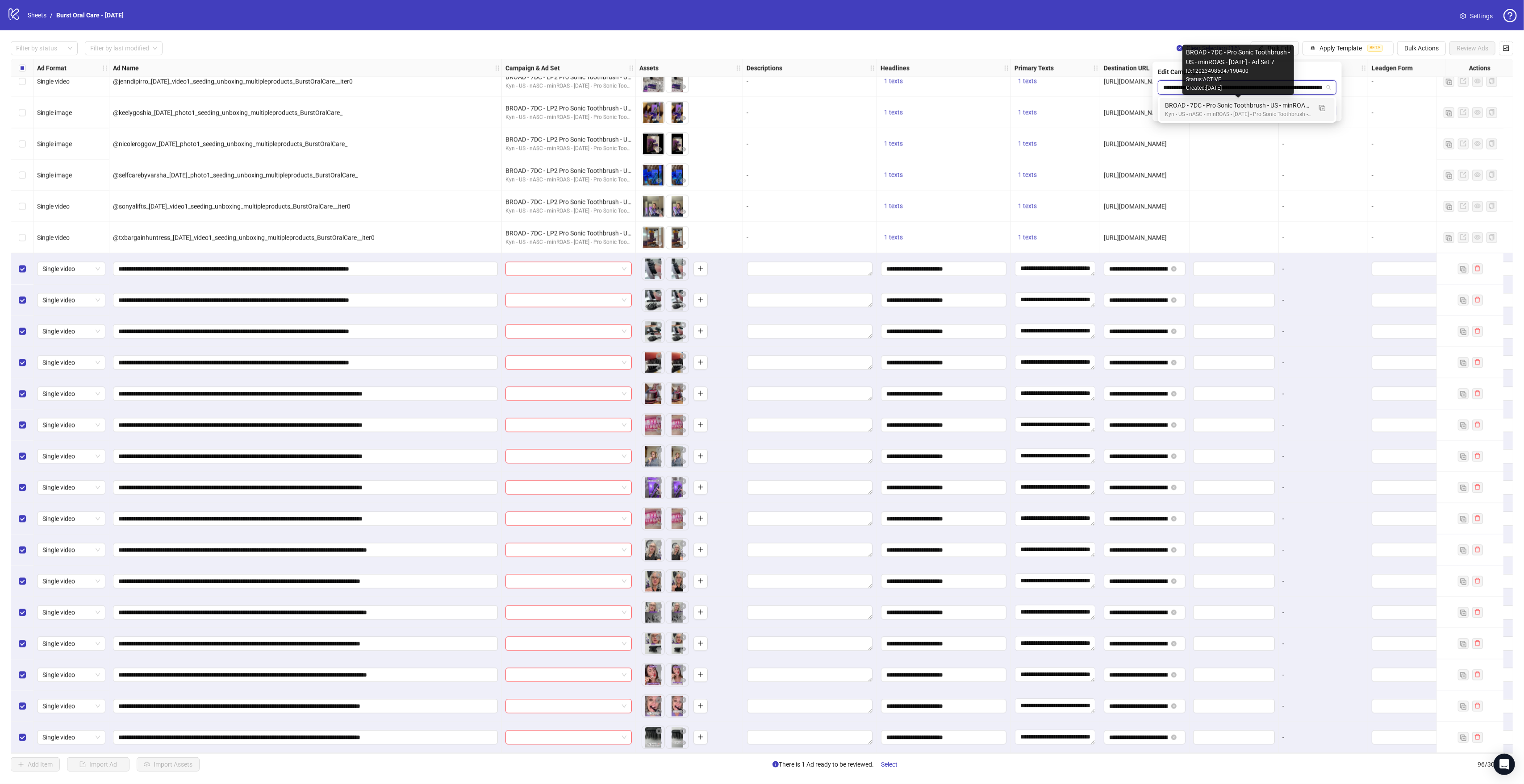
click at [1221, 107] on div "BROAD - 7DC - Pro Sonic Toothbrush - US - minROAS - [DATE] - Ad Set 7" at bounding box center [1238, 105] width 147 height 9
click at [1316, 86] on span "BROAD - 7DC - Pro Sonic Toothbrush - US - minROAS - [DATE] - Ad Set 7" at bounding box center [1246, 87] width 168 height 14
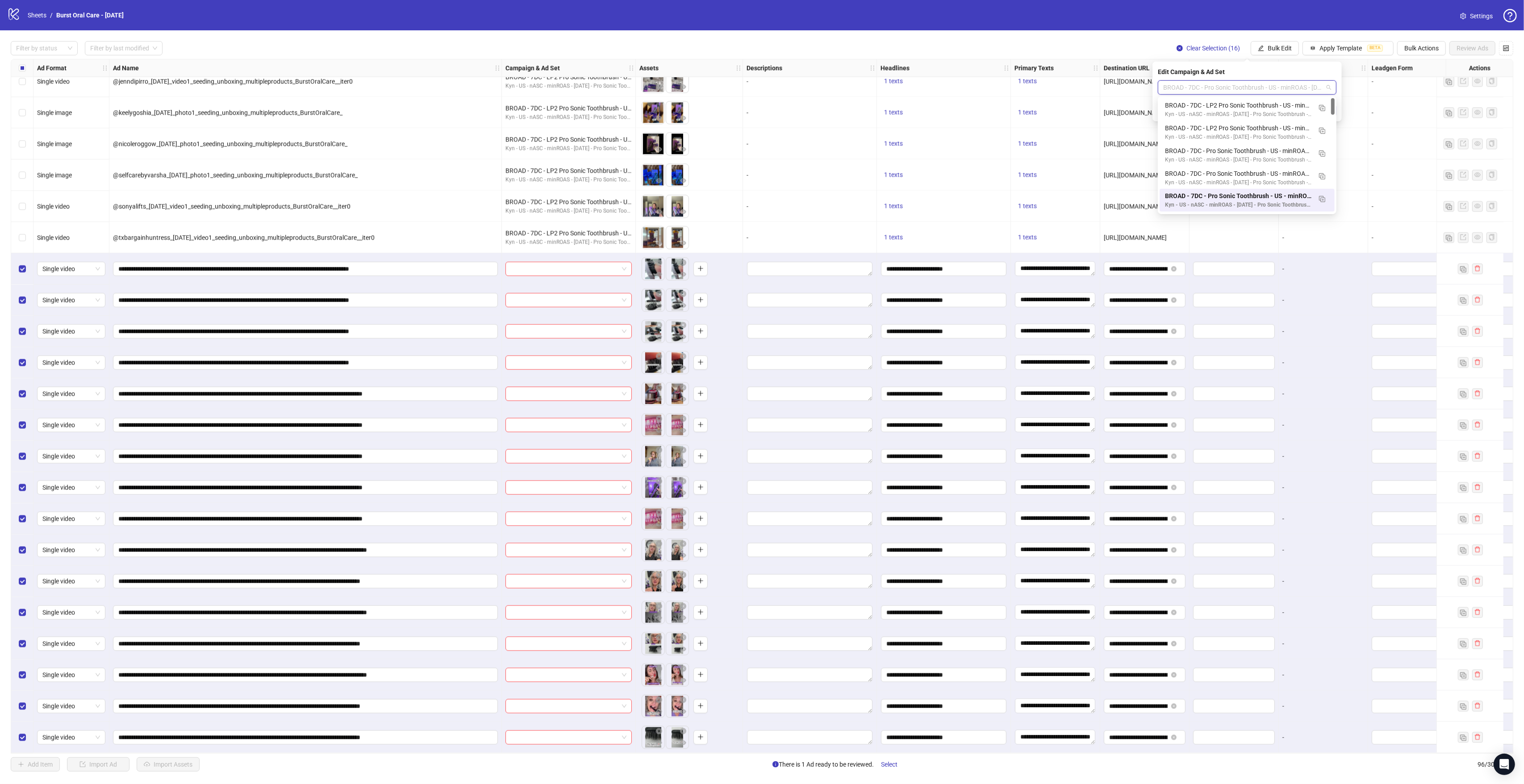
paste input "**********"
type input "**********"
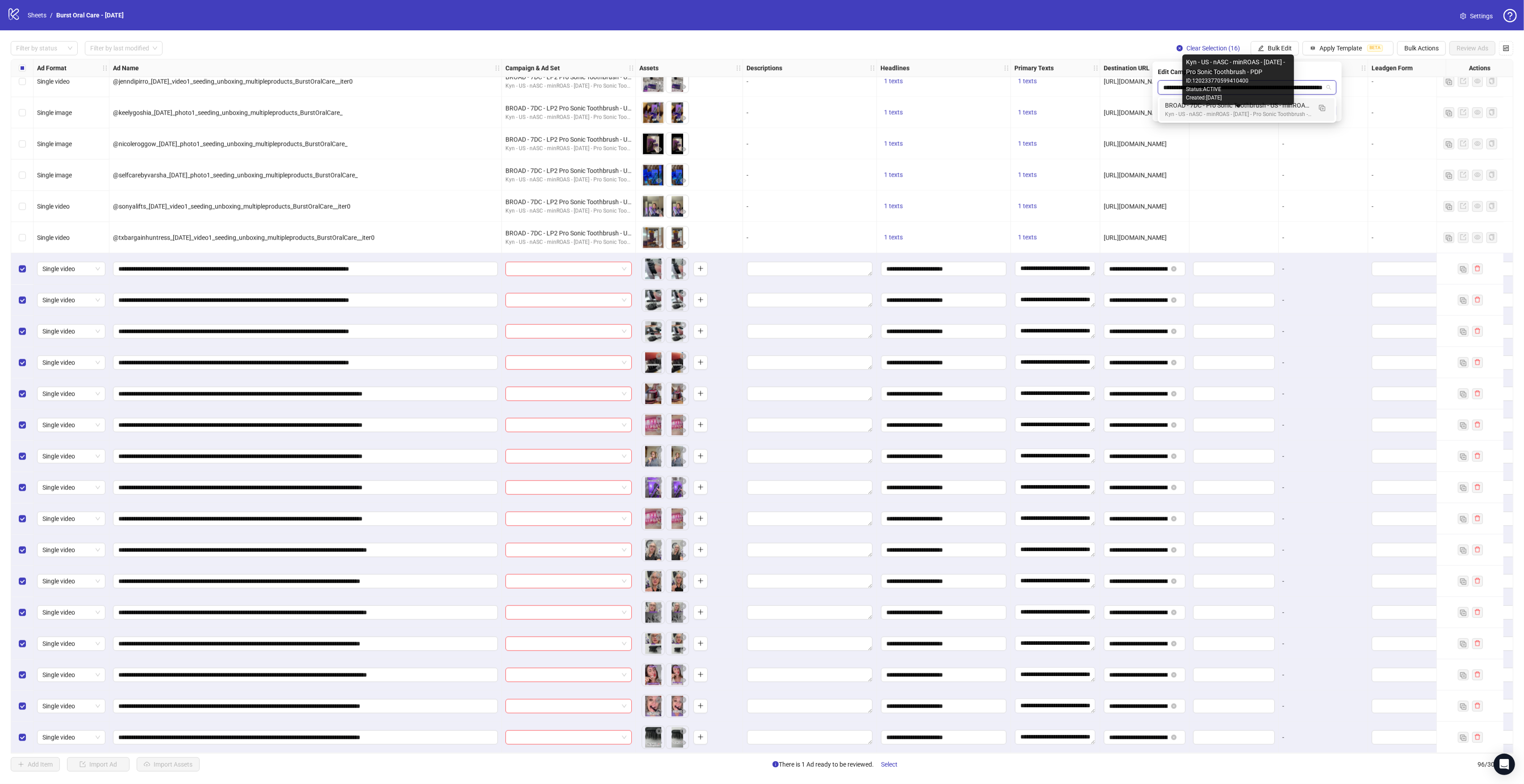
click at [1252, 115] on div "Kyn - US - nASC - minROAS - [DATE] - Pro Sonic Toothbrush - PDP" at bounding box center [1238, 115] width 147 height 9
click at [1330, 113] on icon "check" at bounding box center [1331, 111] width 6 height 6
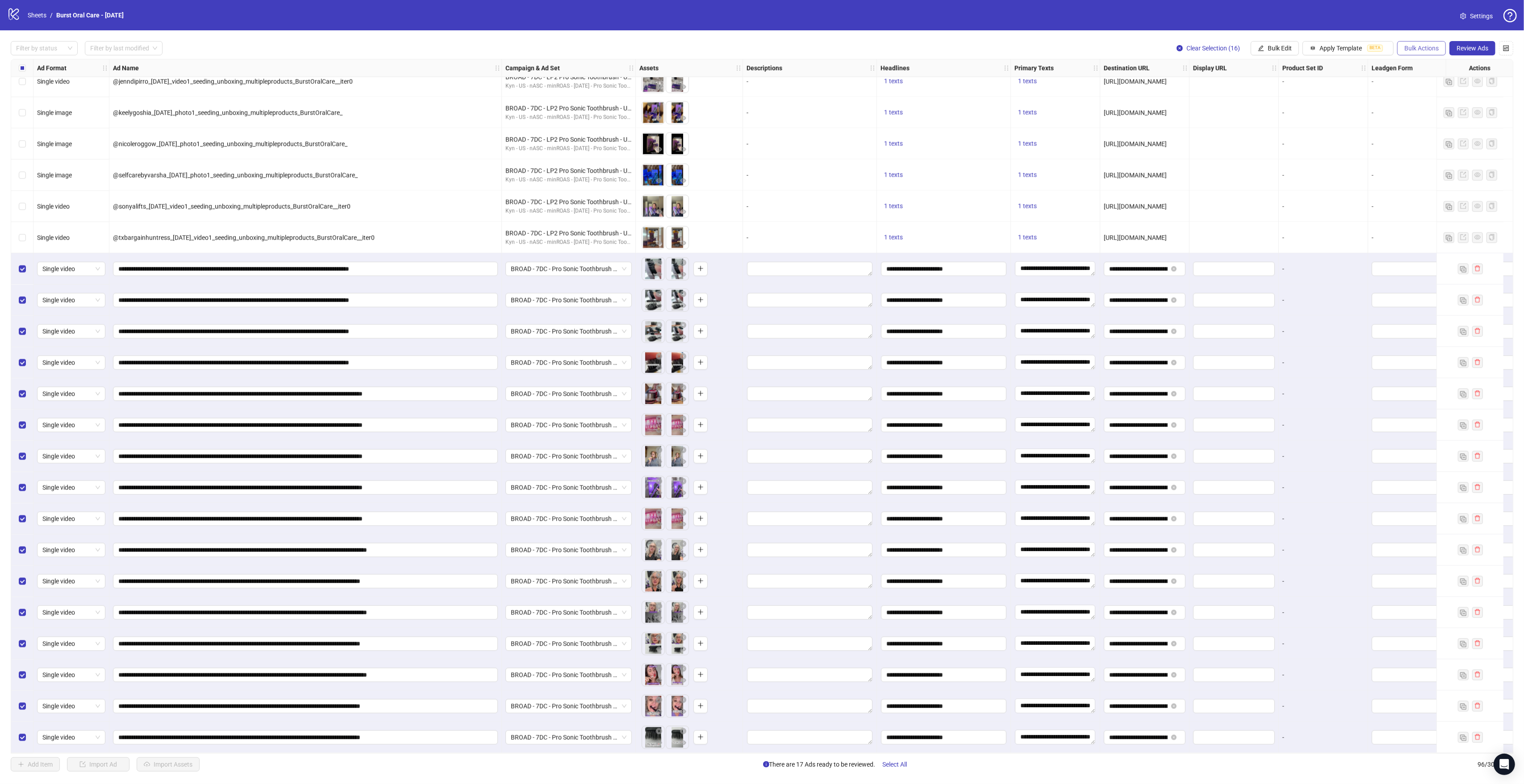
click at [1418, 50] on span "Bulk Actions" at bounding box center [1422, 48] width 35 height 7
click at [1443, 95] on span "Duplicate with assets" at bounding box center [1433, 96] width 61 height 9
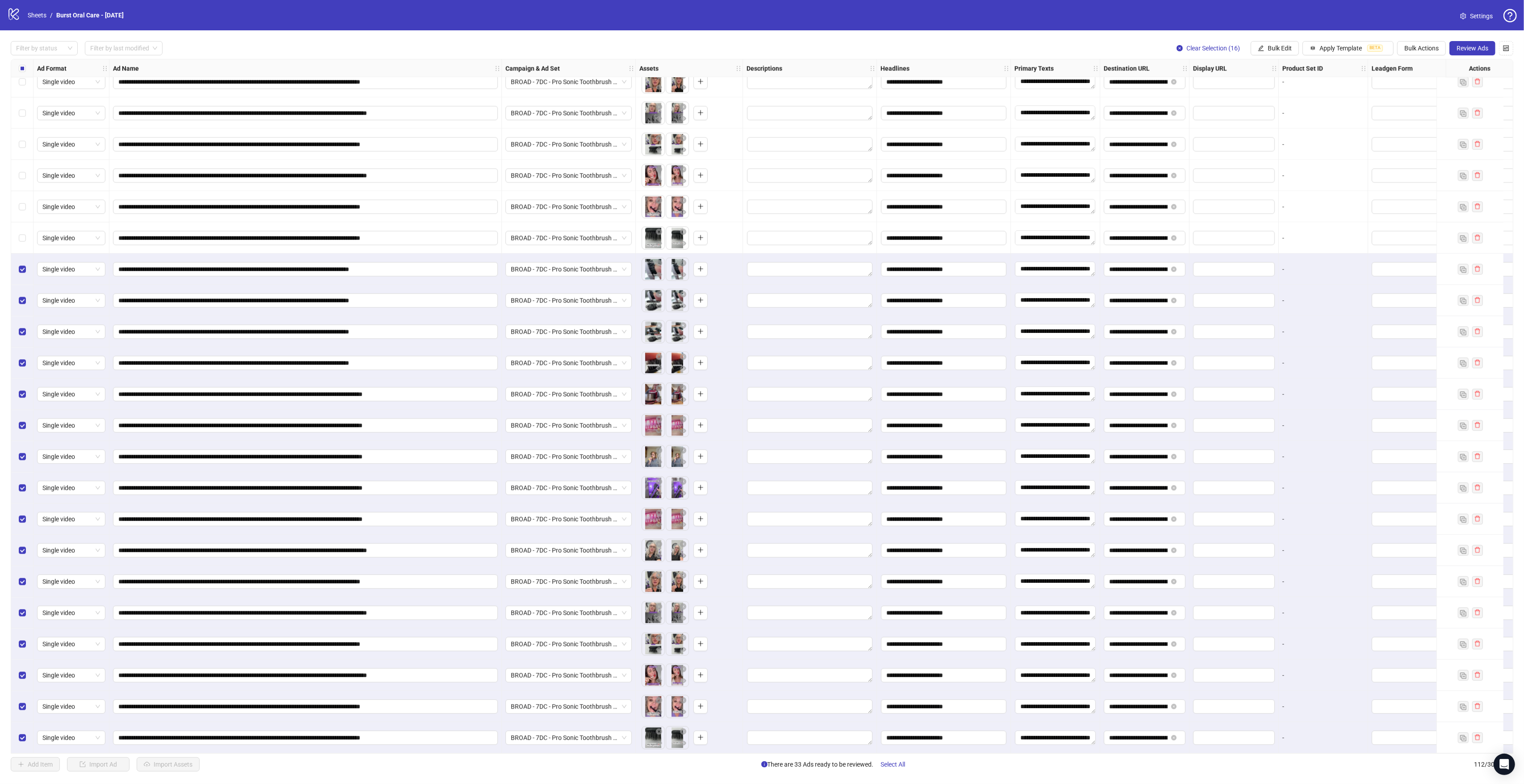
scroll to position [2826, 0]
click at [1358, 49] on span "Apply Template" at bounding box center [1340, 48] width 43 height 7
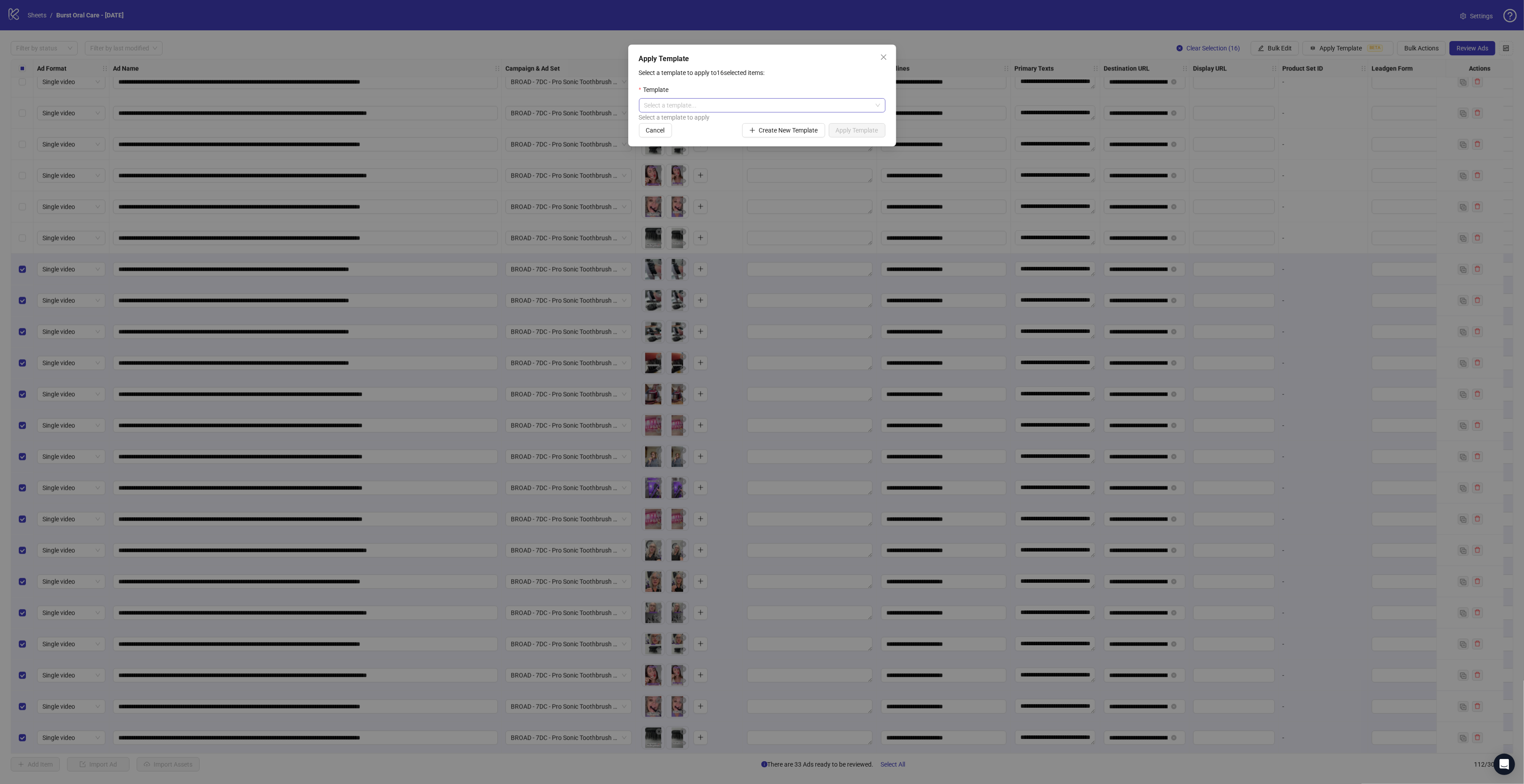
click at [725, 104] on input "search" at bounding box center [759, 105] width 228 height 14
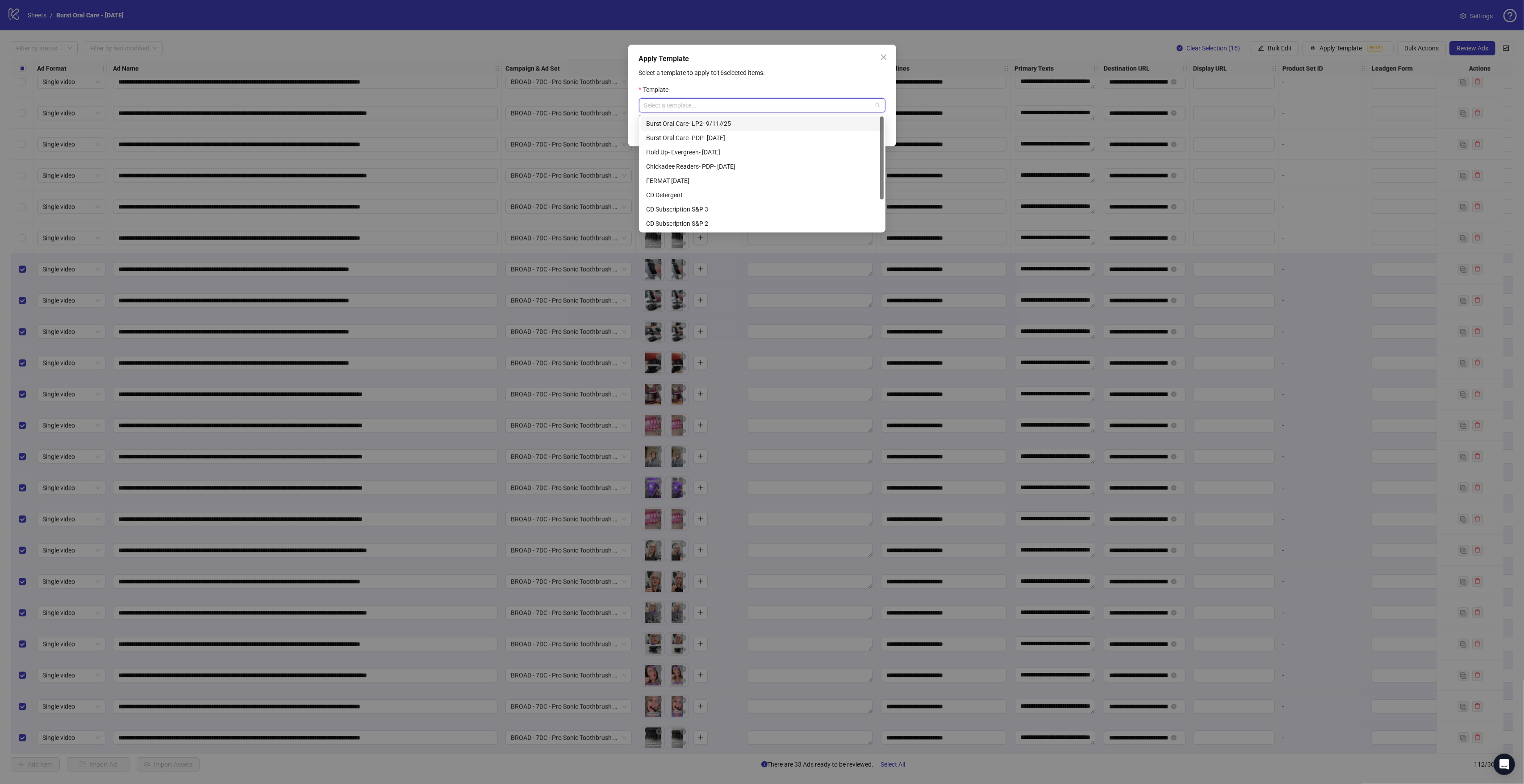
click at [731, 123] on div "Burst Oral Care- LP2- 9/11//25" at bounding box center [762, 123] width 232 height 9
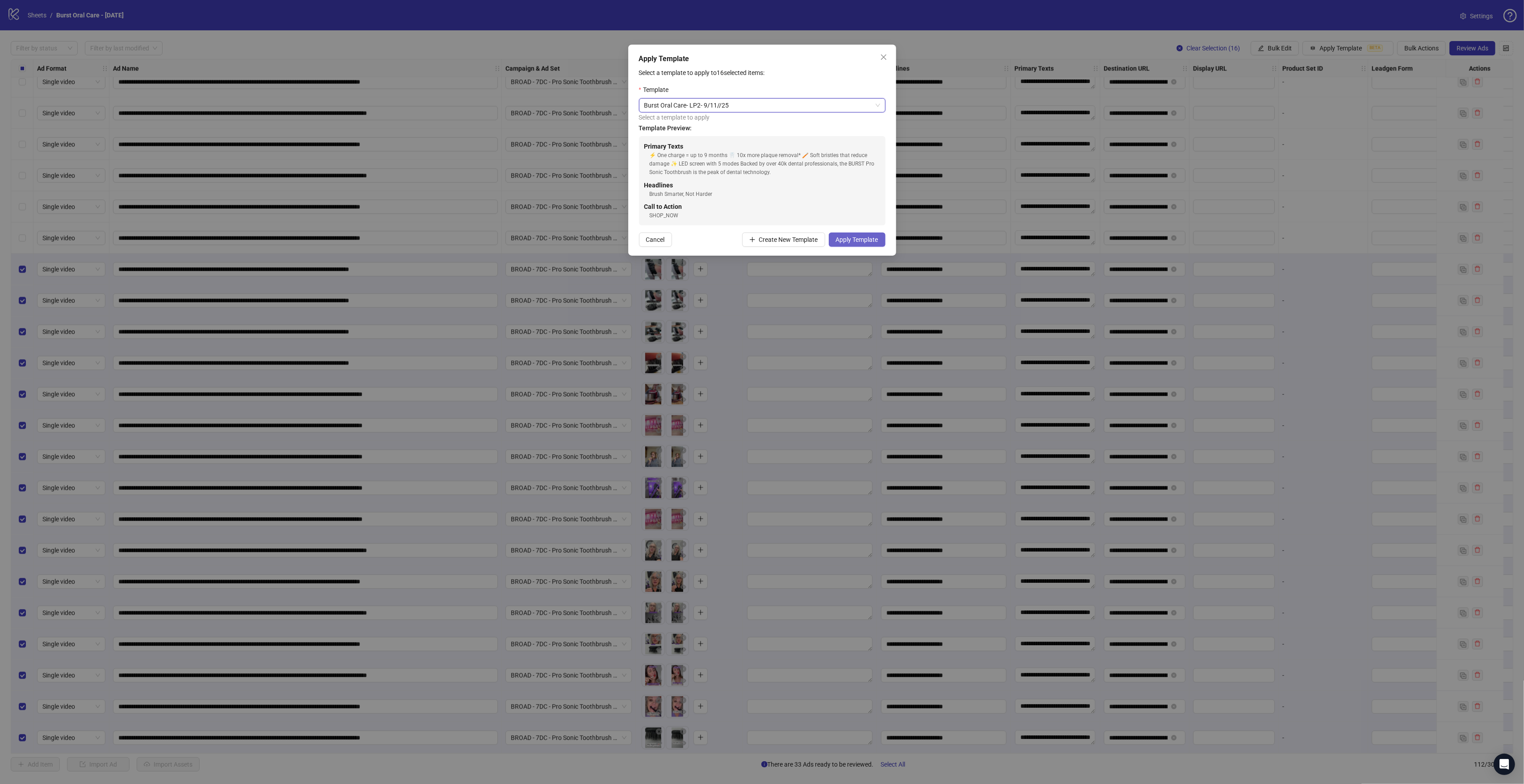
click at [861, 243] on span "Apply Template" at bounding box center [857, 239] width 43 height 7
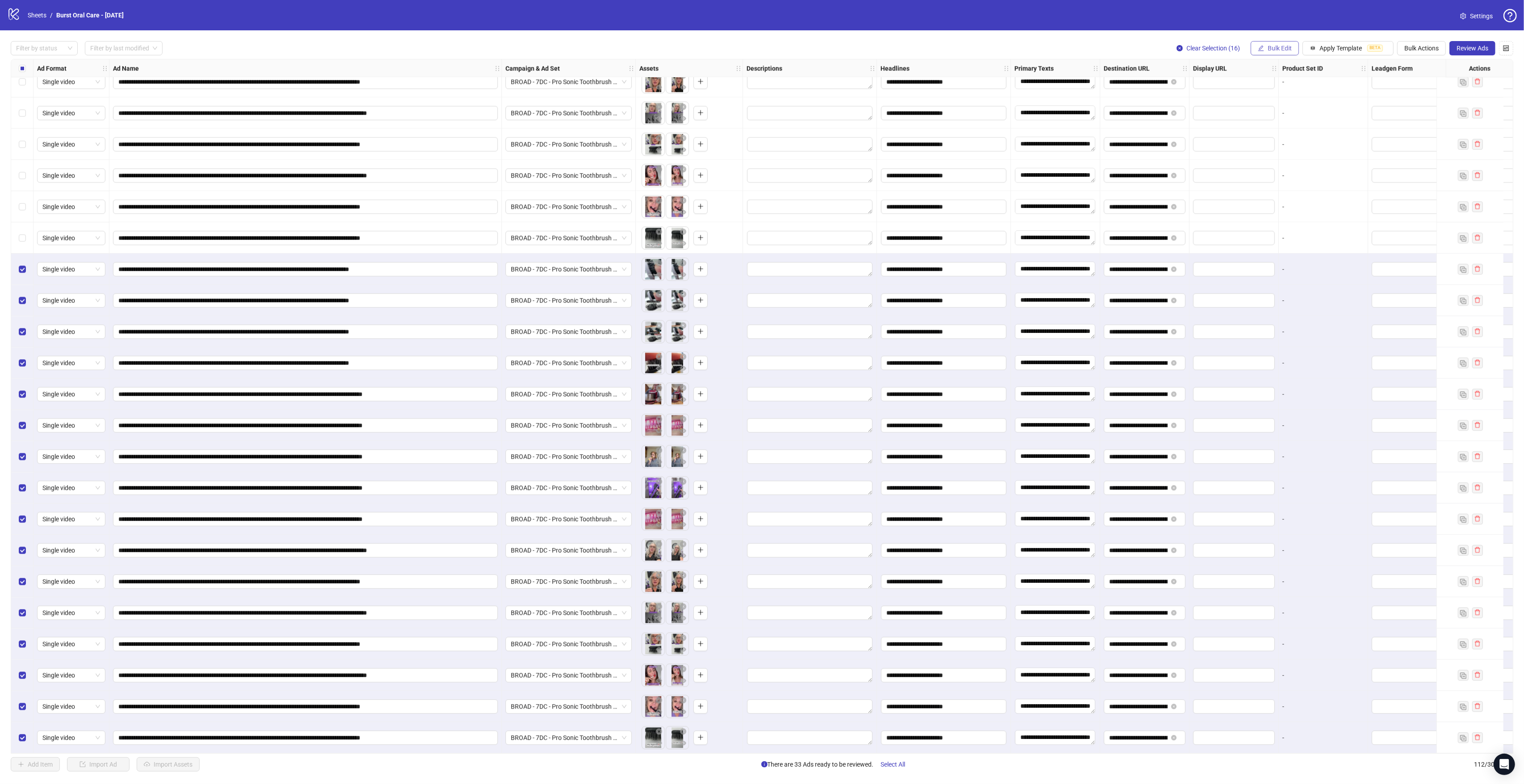
click at [1271, 45] on span "Bulk Edit" at bounding box center [1280, 48] width 24 height 7
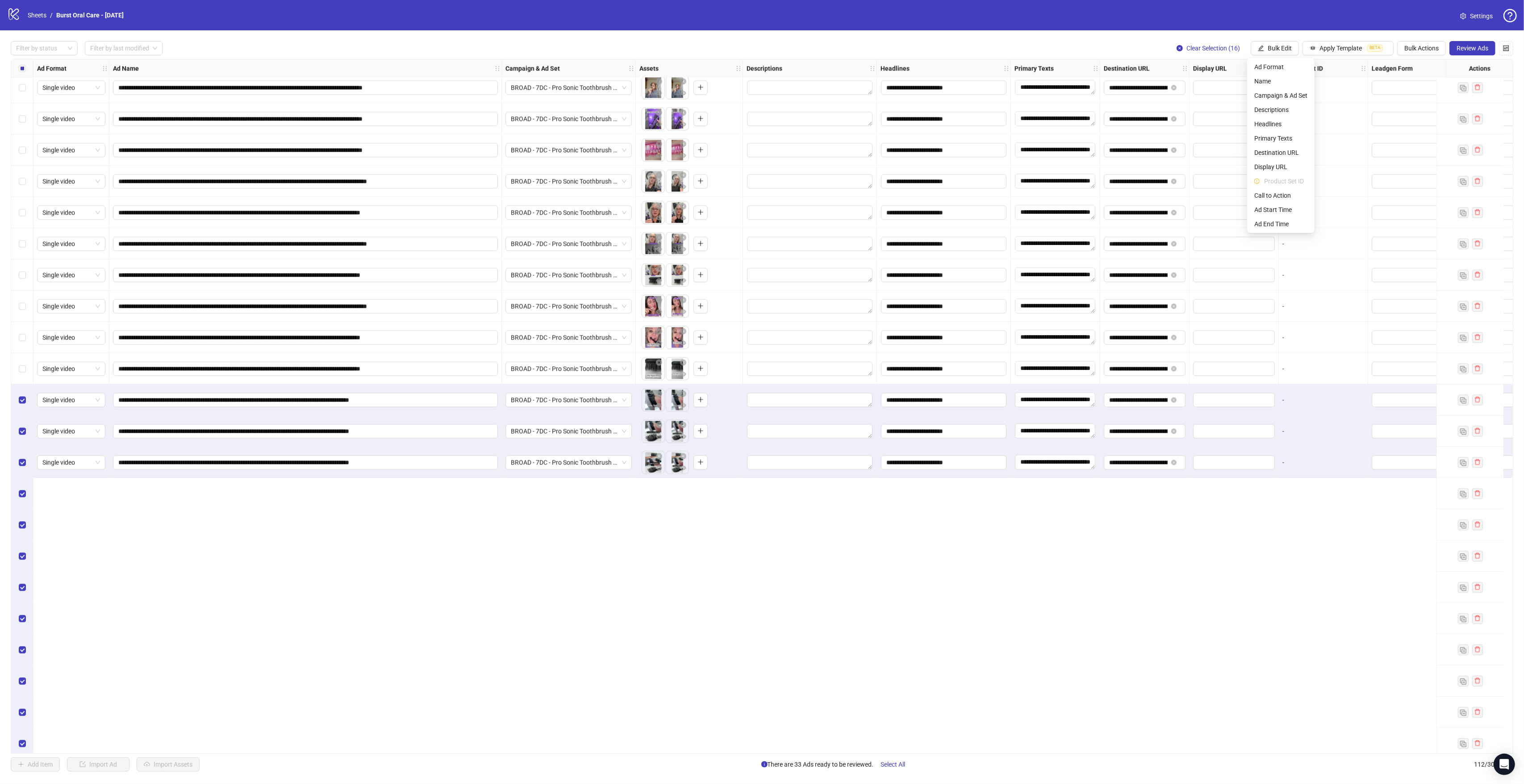
scroll to position [2134, 0]
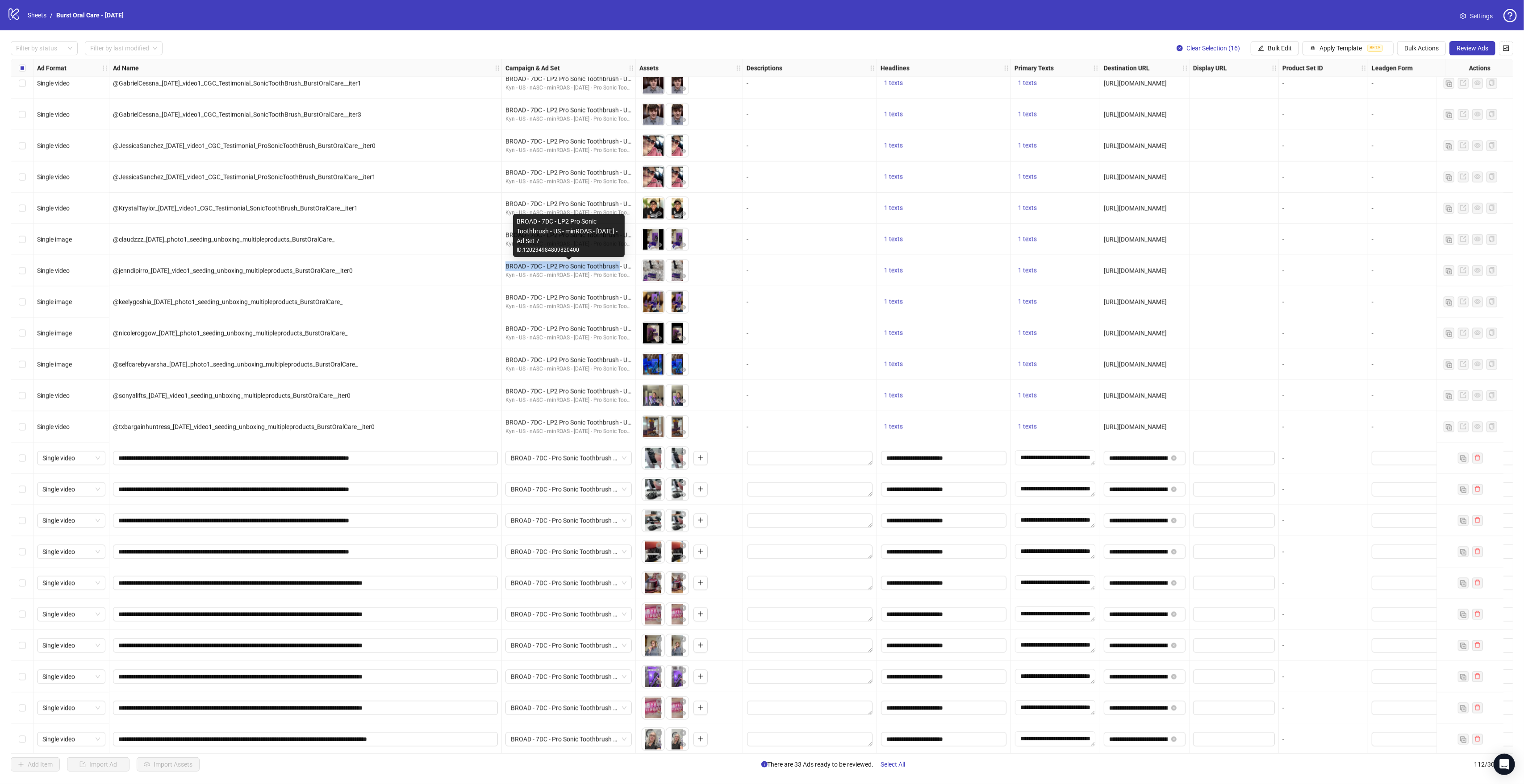
drag, startPoint x: 506, startPoint y: 266, endPoint x: 626, endPoint y: 267, distance: 120.0
click at [626, 267] on div "BROAD - 7DC - LP2 Pro Sonic Toothbrush - US - minROAS - [DATE] - Ad Set 7" at bounding box center [569, 267] width 126 height 9
copy div "BROAD - 7DC - LP2 Pro Sonic Toothbrush"
click at [1251, 43] on button "Bulk Edit" at bounding box center [1274, 48] width 48 height 14
click at [1290, 94] on span "Campaign & Ad Set" at bounding box center [1280, 96] width 53 height 9
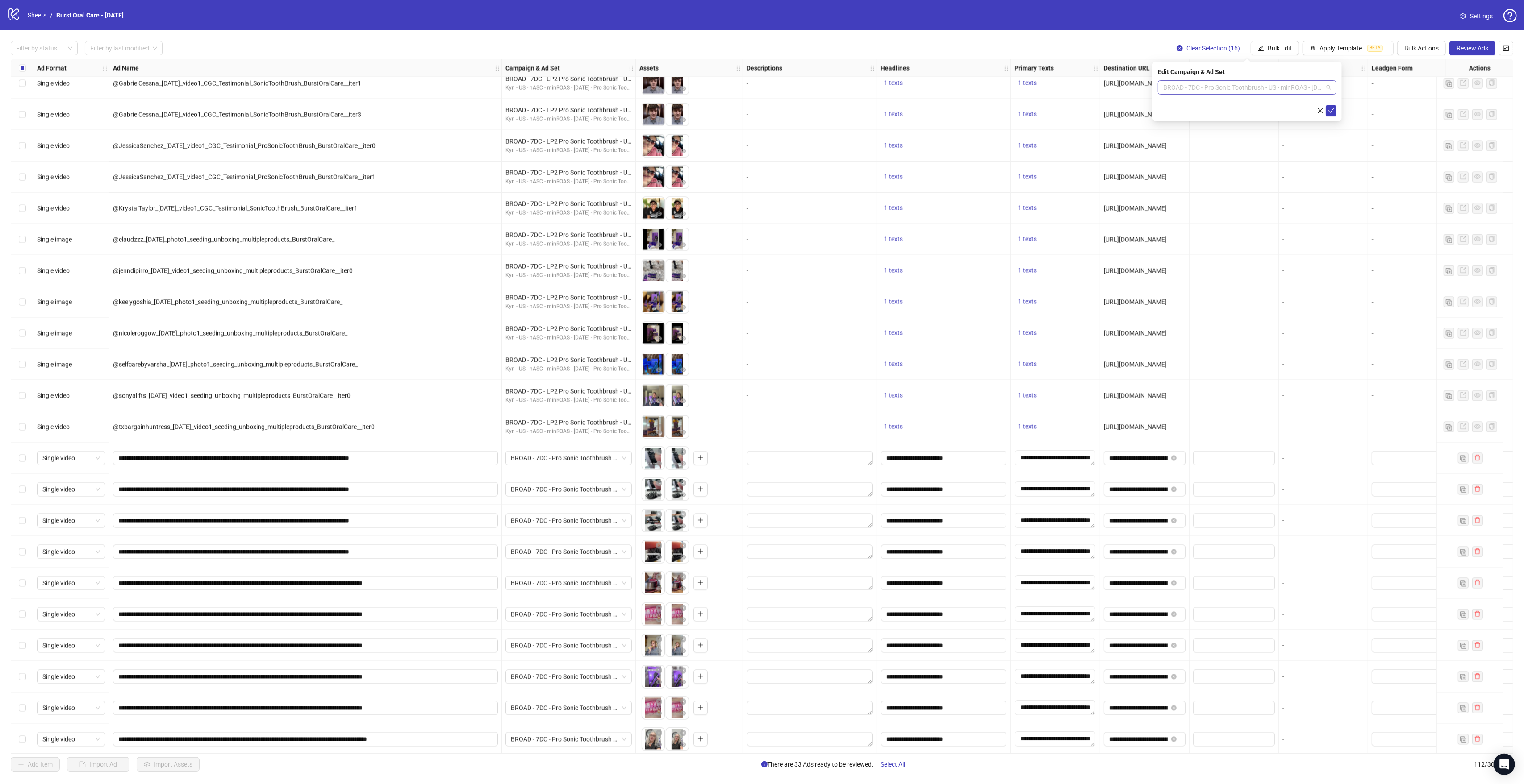
click at [1191, 87] on span "BROAD - 7DC - Pro Sonic Toothbrush - US - minROAS - 08/13/25 - Ad Set 8" at bounding box center [1246, 87] width 168 height 14
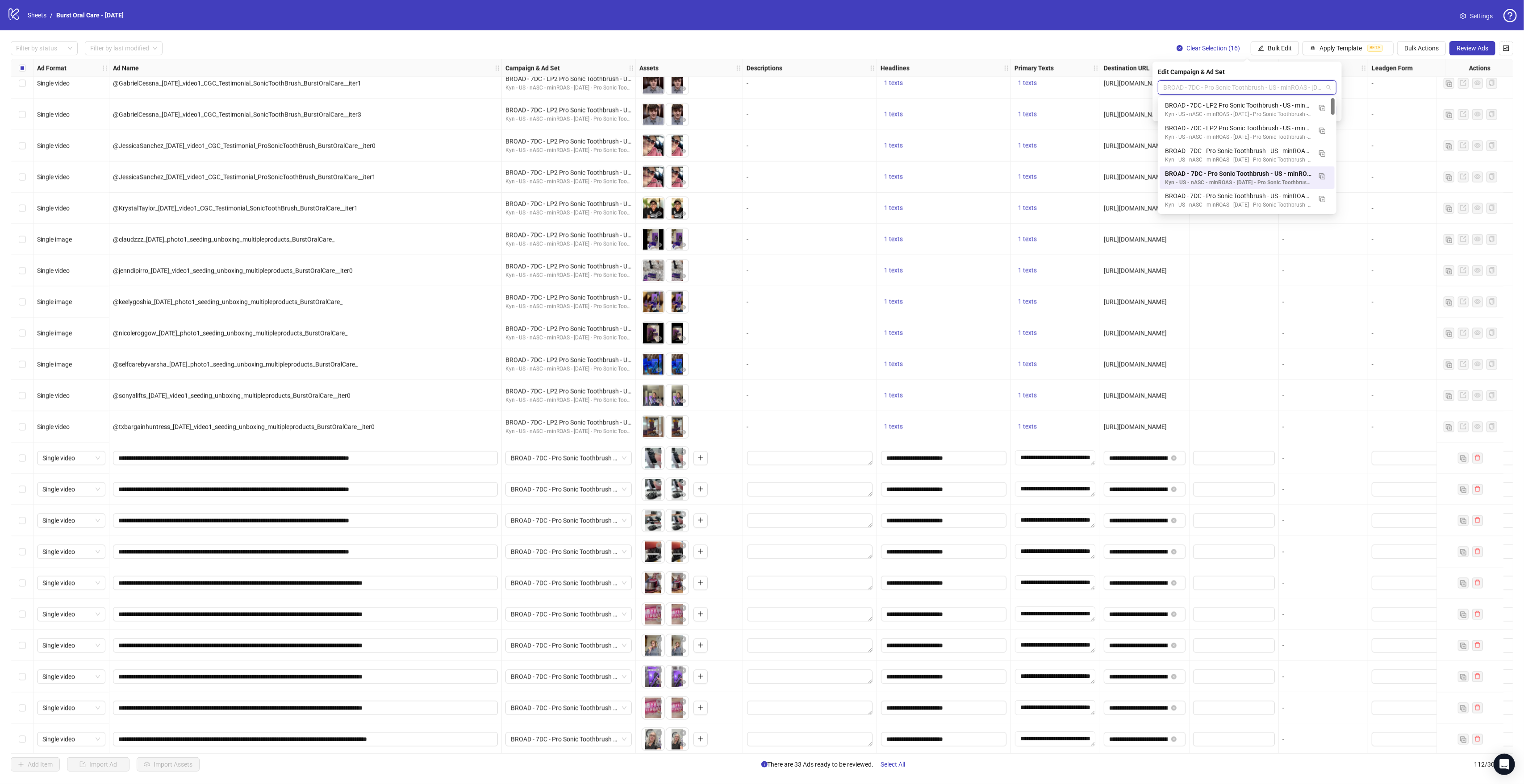
paste input "**********"
type input "**********"
click at [1236, 134] on div "Kyn - US - nASC - minROAS - [DATE] - Pro Sonic Toothbrush - LP2" at bounding box center [1238, 137] width 147 height 9
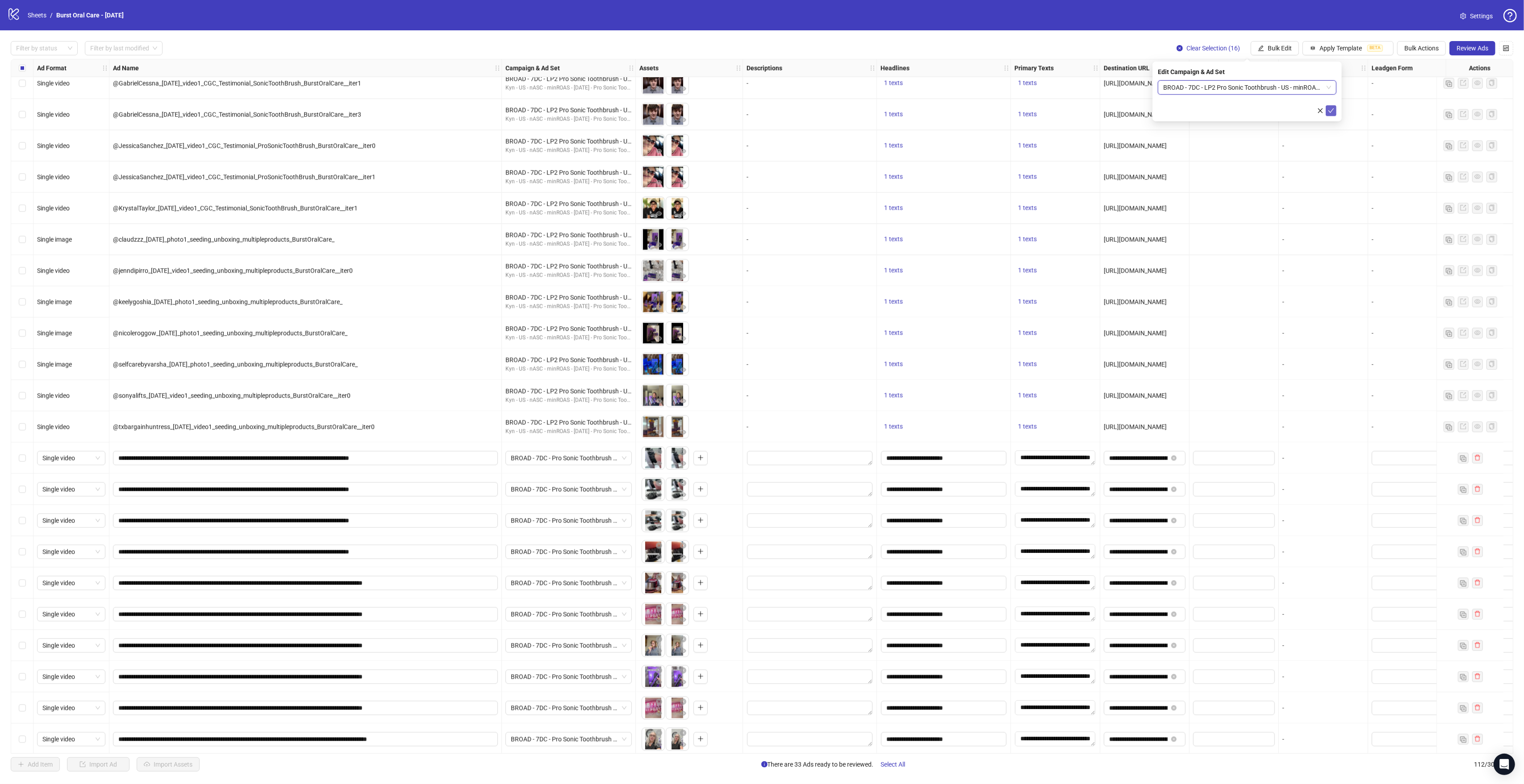
click at [1331, 112] on icon "check" at bounding box center [1331, 111] width 6 height 6
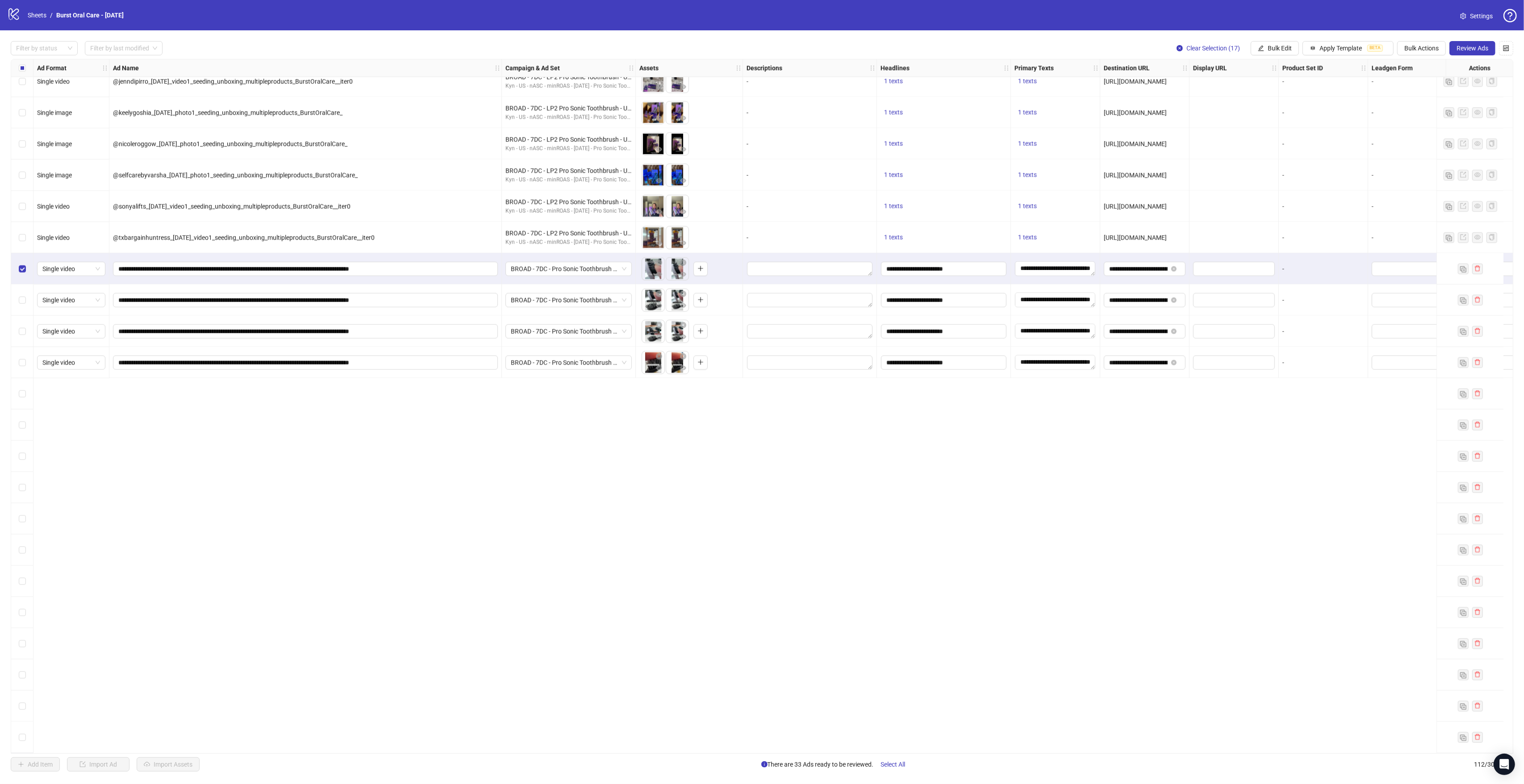
scroll to position [1914, 0]
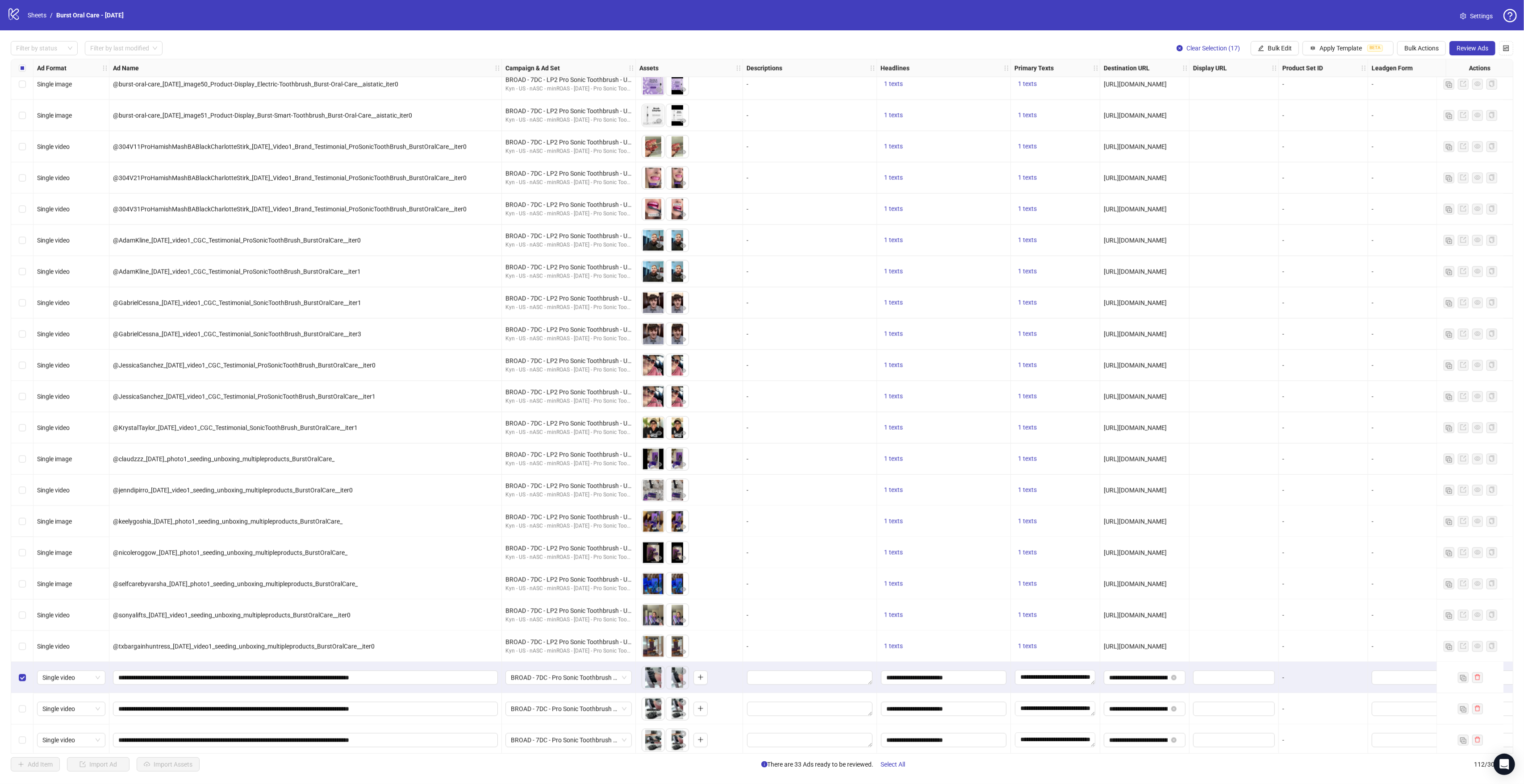
click at [32, 70] on div "Select all rows" at bounding box center [22, 68] width 22 height 18
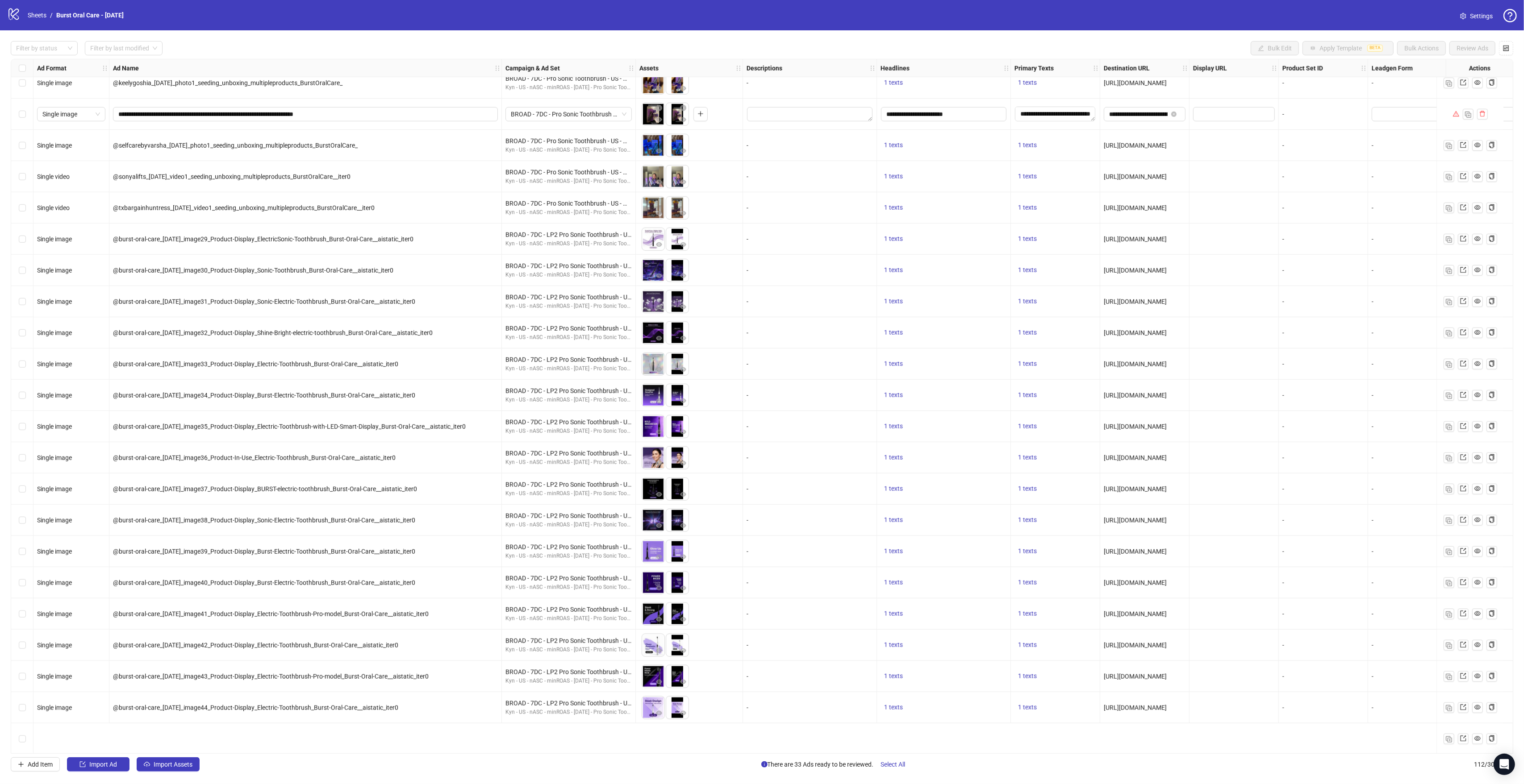
scroll to position [1016, 0]
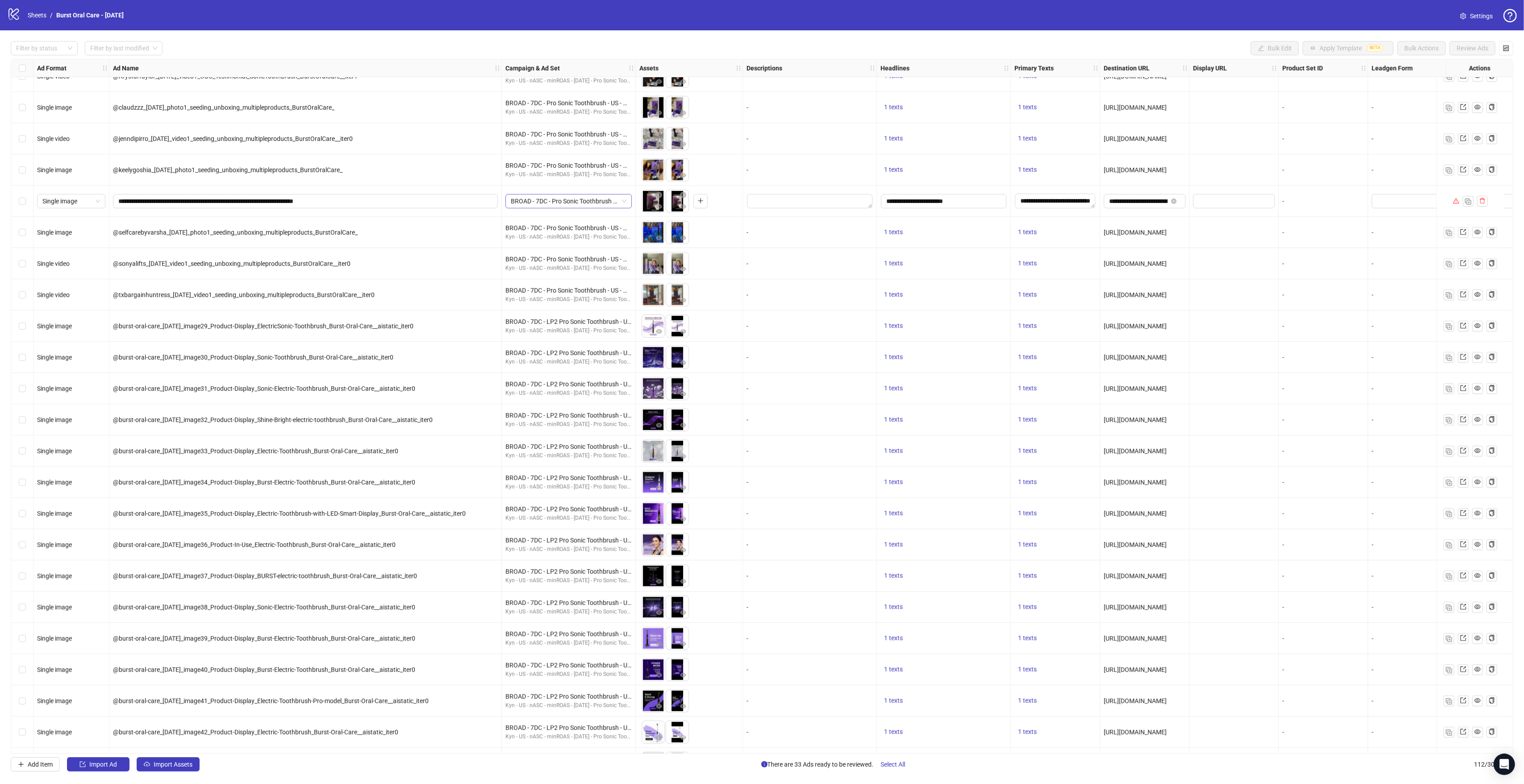
click at [569, 203] on span "BROAD - 7DC - Pro Sonic Toothbrush - US - minROAS - [DATE] - Ad Set 6" at bounding box center [569, 201] width 115 height 14
drag, startPoint x: 508, startPoint y: 166, endPoint x: 574, endPoint y: 167, distance: 66.0
click at [609, 166] on div "BROAD - 7DC - Pro Sonic Toothbrush - US - minROAS - [DATE] - Ad Set 7" at bounding box center [569, 165] width 126 height 9
drag, startPoint x: 505, startPoint y: 165, endPoint x: 631, endPoint y: 169, distance: 126.1
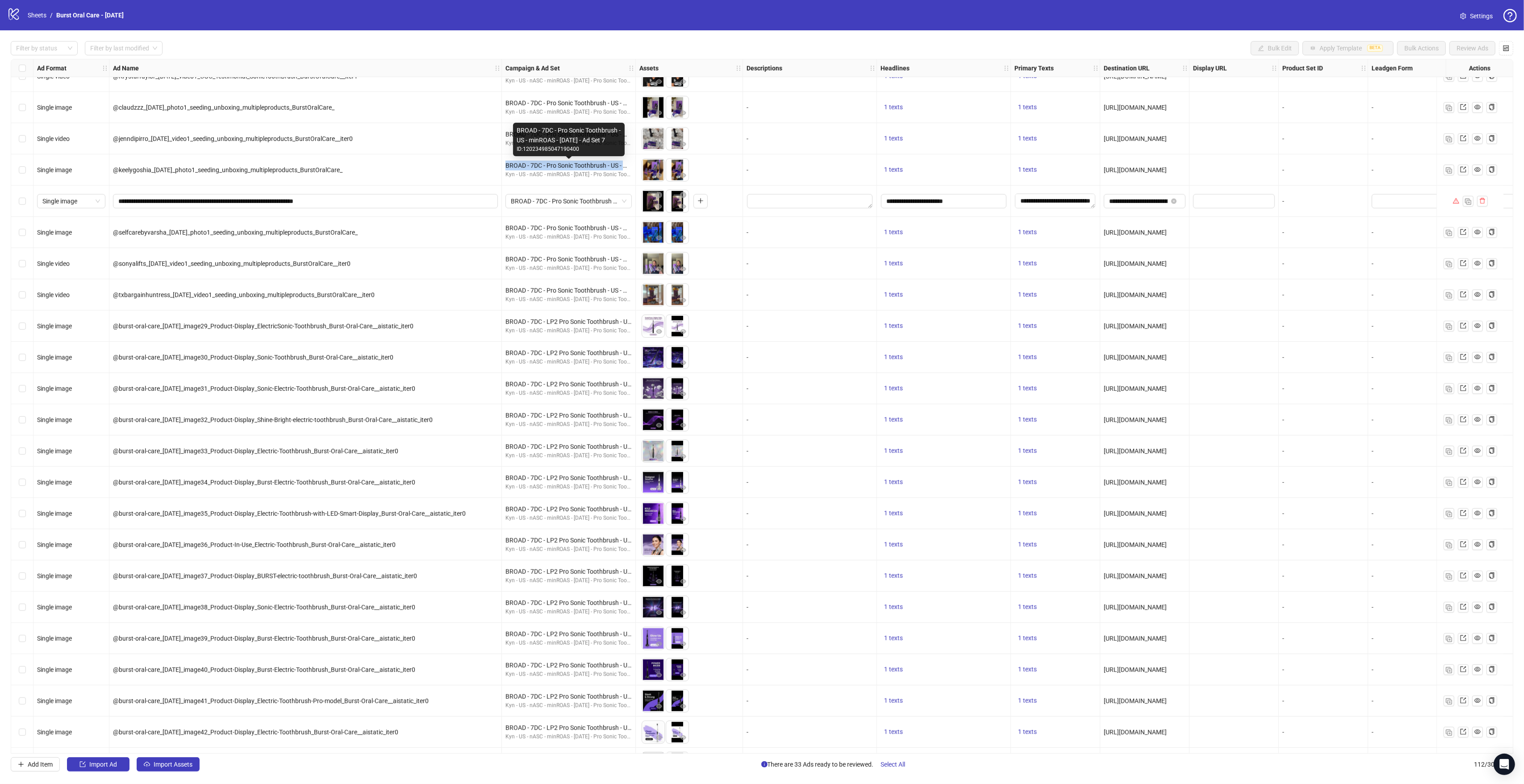
click at [631, 169] on div "BROAD - 7DC - Pro Sonic Toothbrush - US - minROAS - [DATE] - Ad Set 7" at bounding box center [569, 165] width 126 height 9
copy div "BROAD - 7DC - Pro Sonic Toothbrush - US -"
click at [535, 200] on span "BROAD - 7DC - Pro Sonic Toothbrush - US - minROAS - [DATE] - Ad Set 6" at bounding box center [569, 201] width 115 height 14
paste input "**********"
type input "**********"
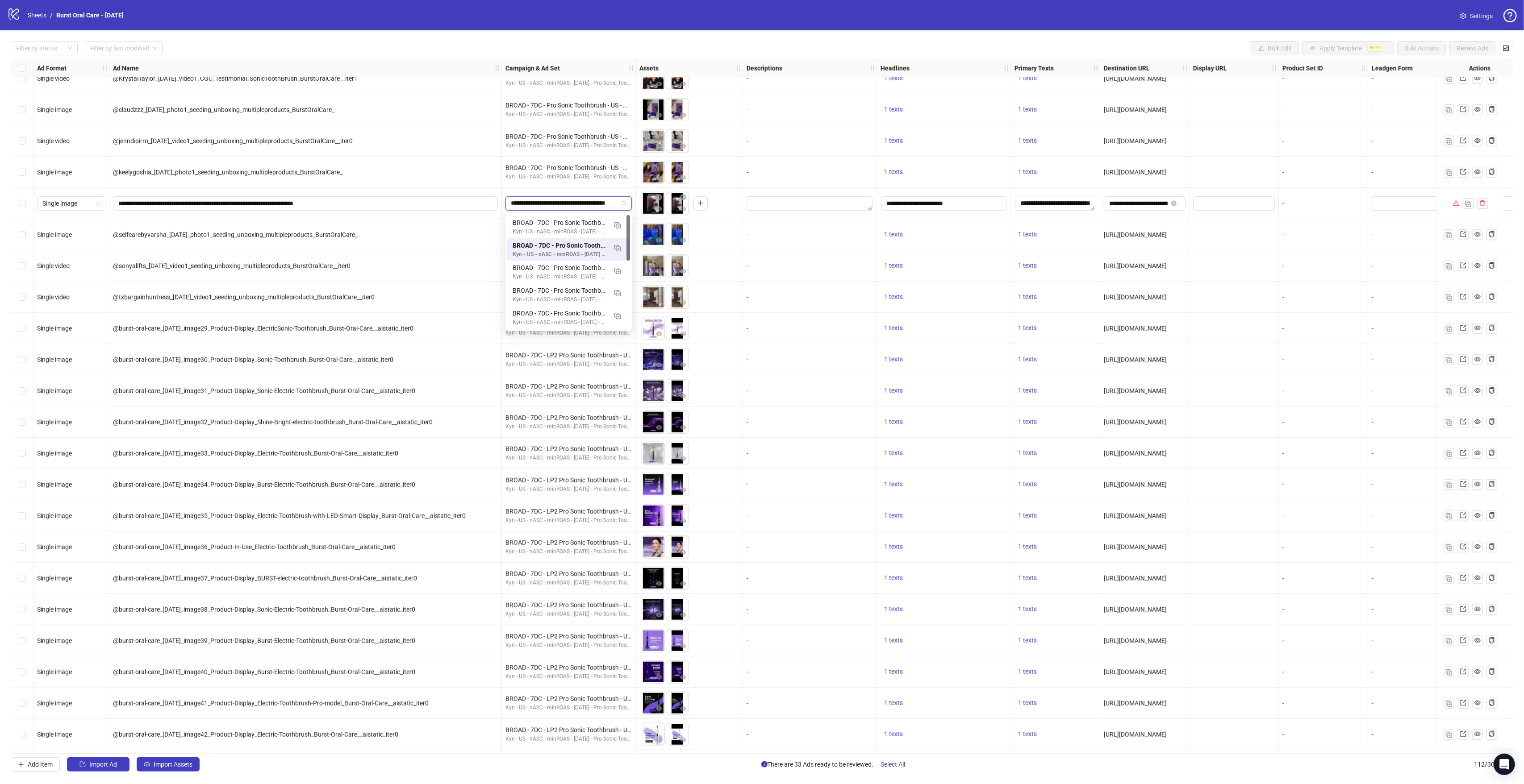
scroll to position [0, 0]
click at [584, 243] on div "BROAD - 7DC - Pro Sonic Toothbrush - US - minROAS - 08/13/25 - Ad Set 8" at bounding box center [559, 245] width 94 height 9
click at [747, 248] on div "-" at bounding box center [809, 235] width 134 height 31
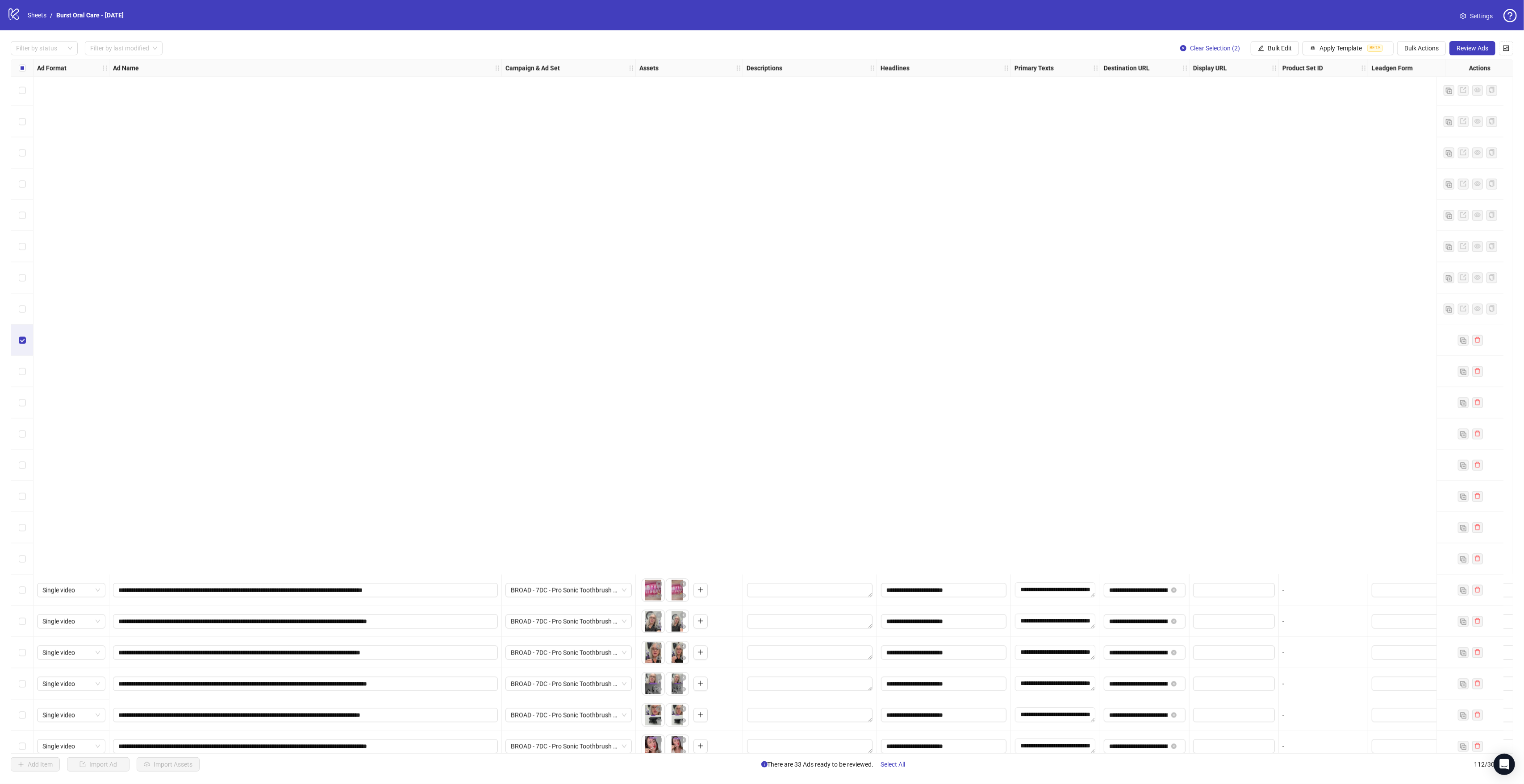
scroll to position [2826, 0]
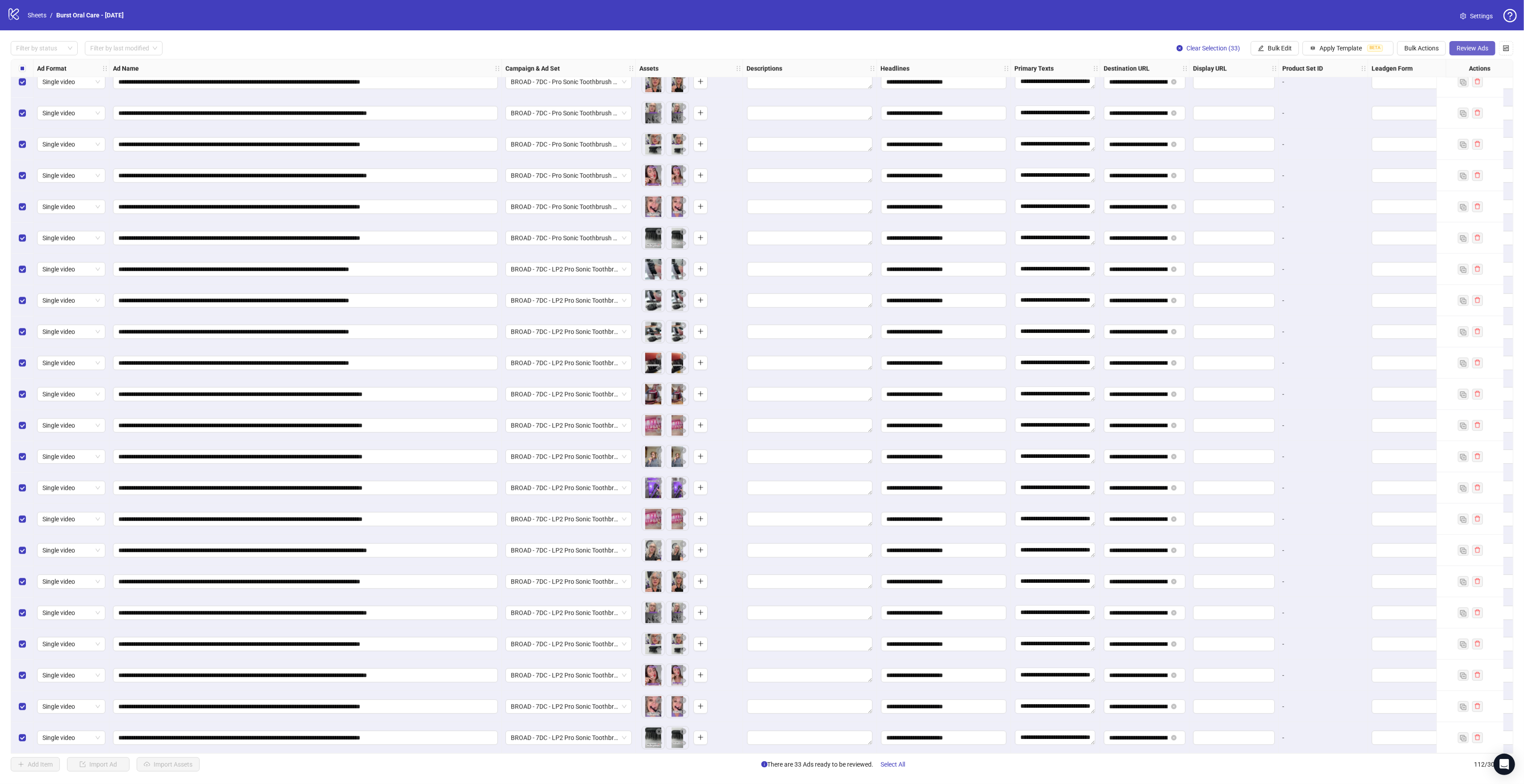
click at [1472, 50] on span "Review Ads" at bounding box center [1472, 48] width 32 height 7
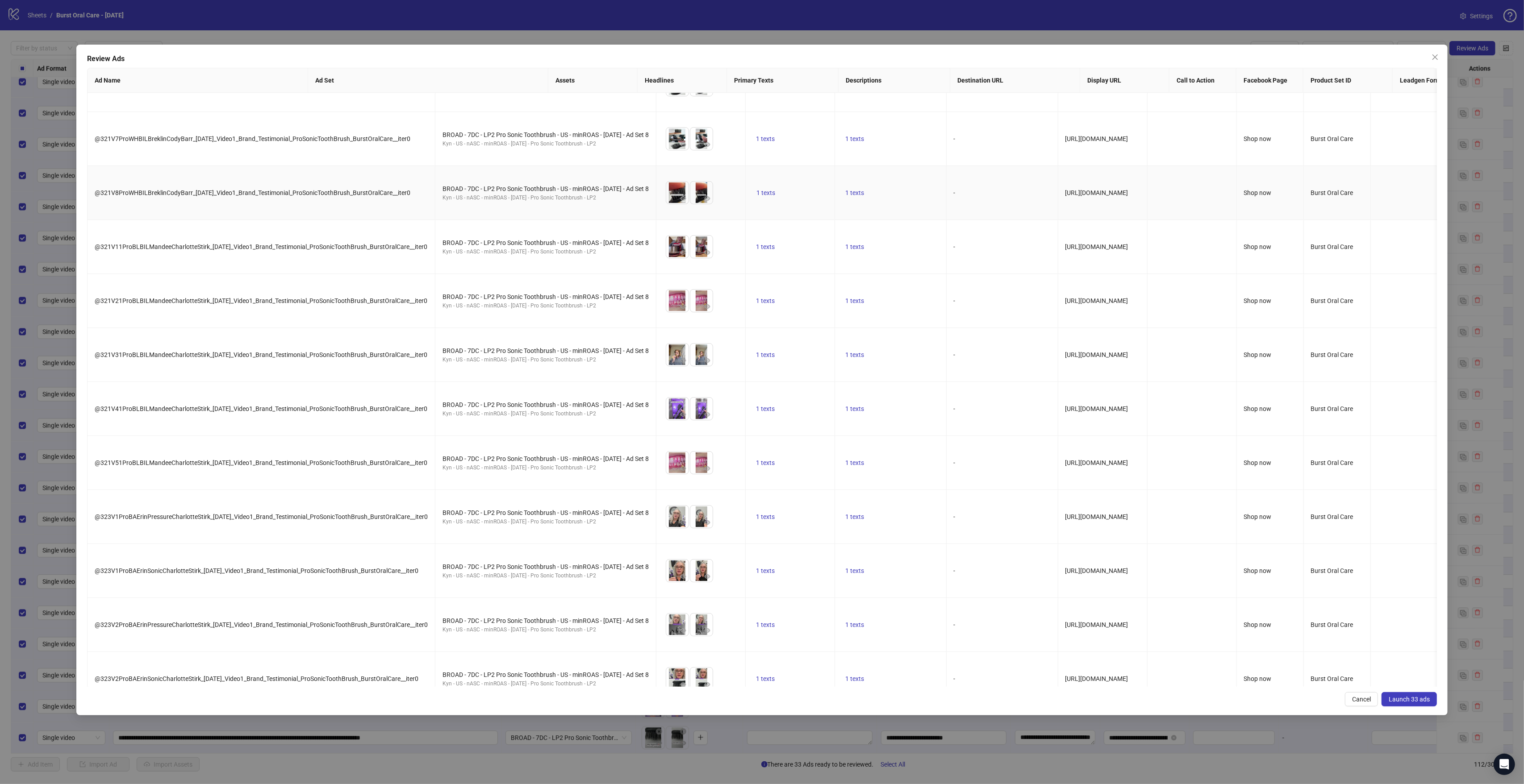
scroll to position [1201, 0]
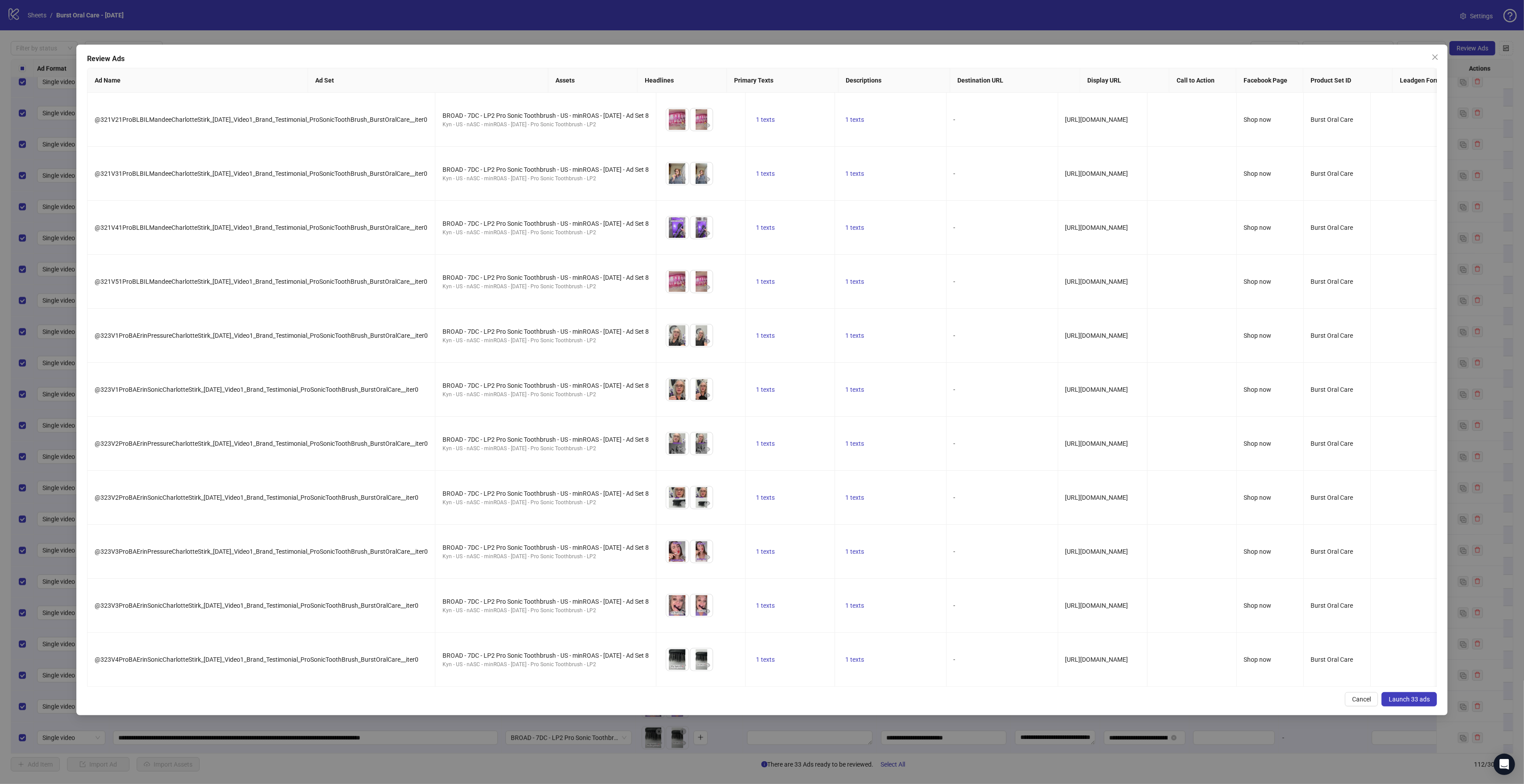
click at [1425, 697] on span "Launch 33 ads" at bounding box center [1409, 699] width 41 height 7
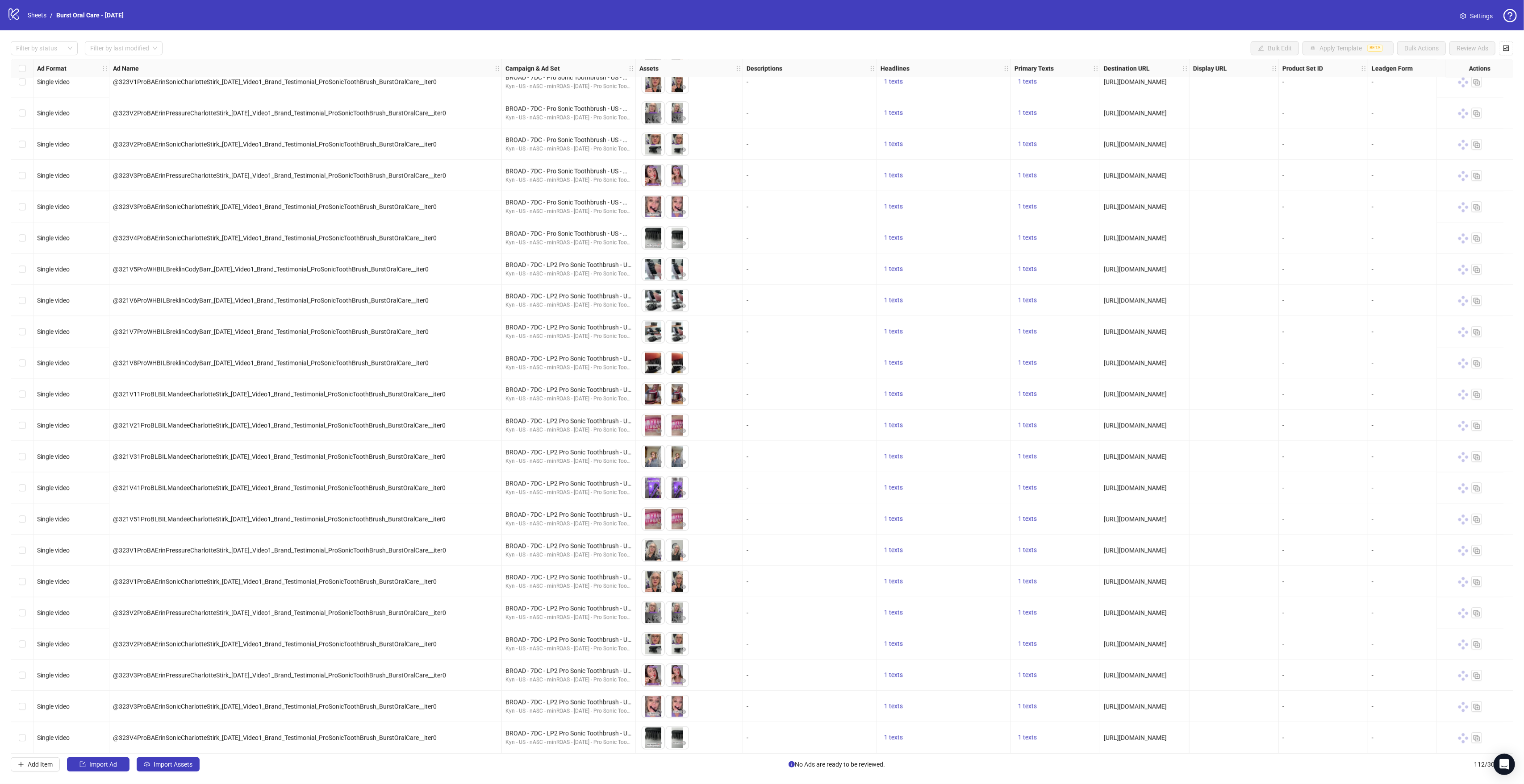
click at [26, 734] on div "Select row 112" at bounding box center [22, 738] width 22 height 31
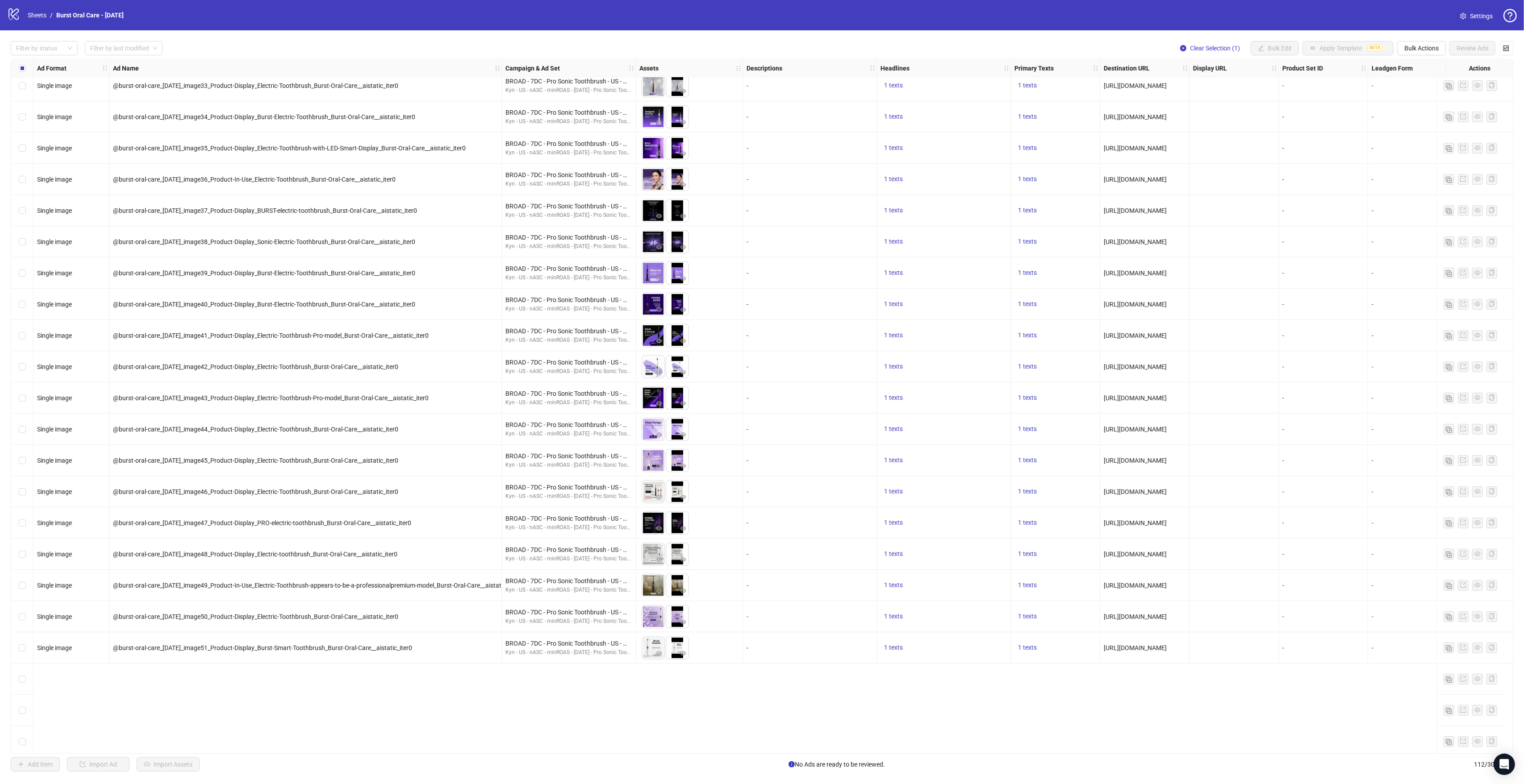
scroll to position [0, 0]
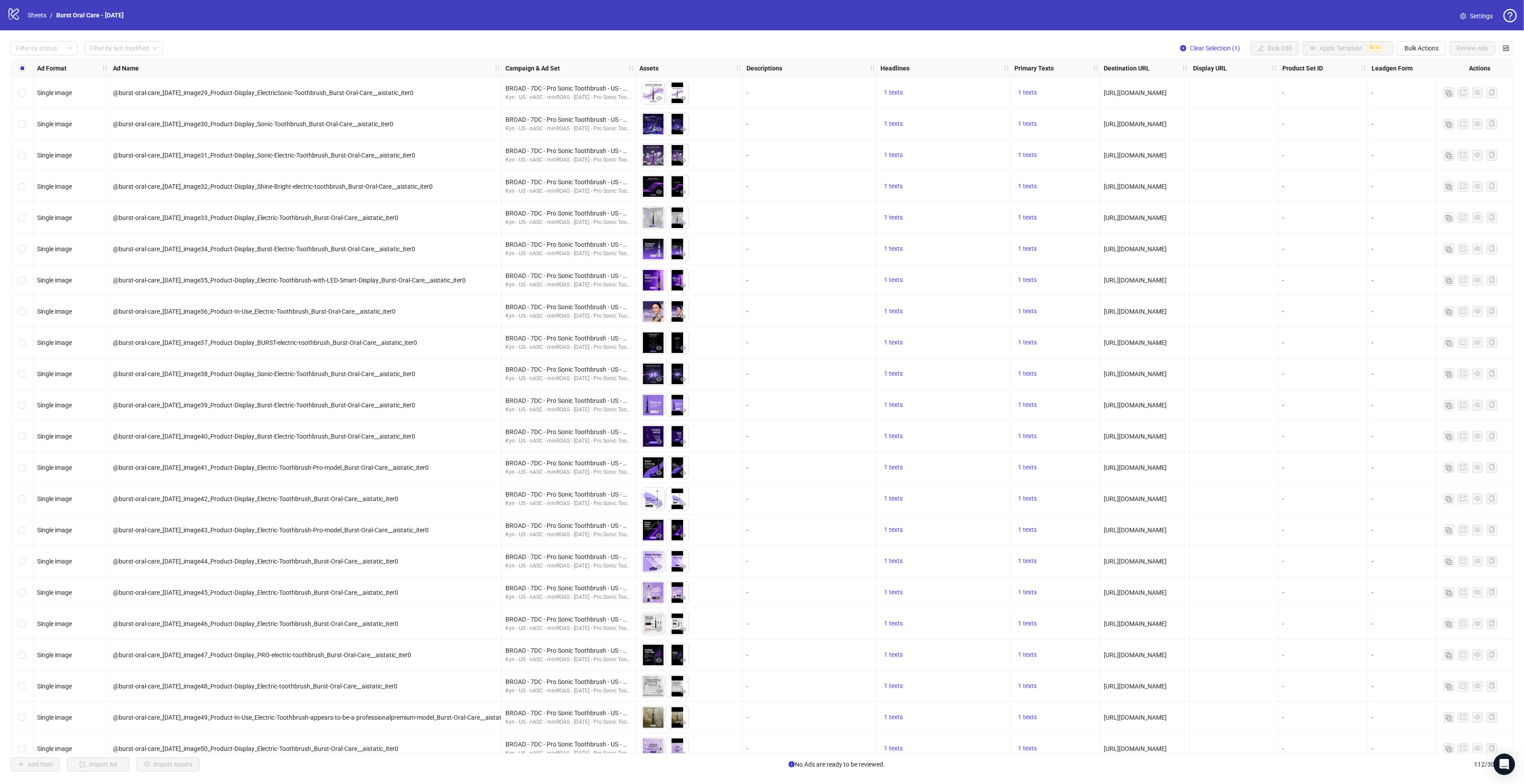
click at [26, 96] on div "Select row 1" at bounding box center [22, 93] width 22 height 31
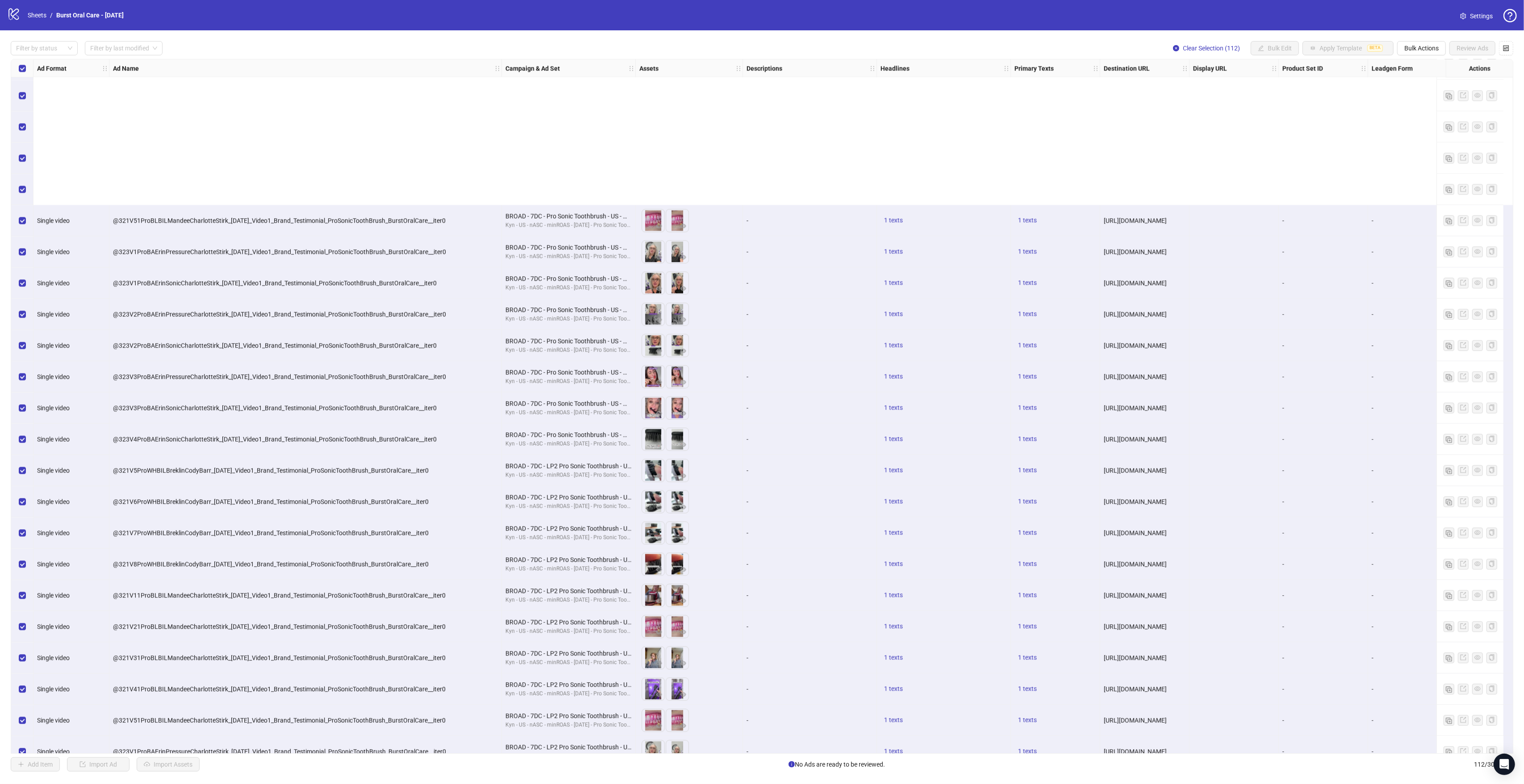
scroll to position [2826, 0]
